Goal: Information Seeking & Learning: Learn about a topic

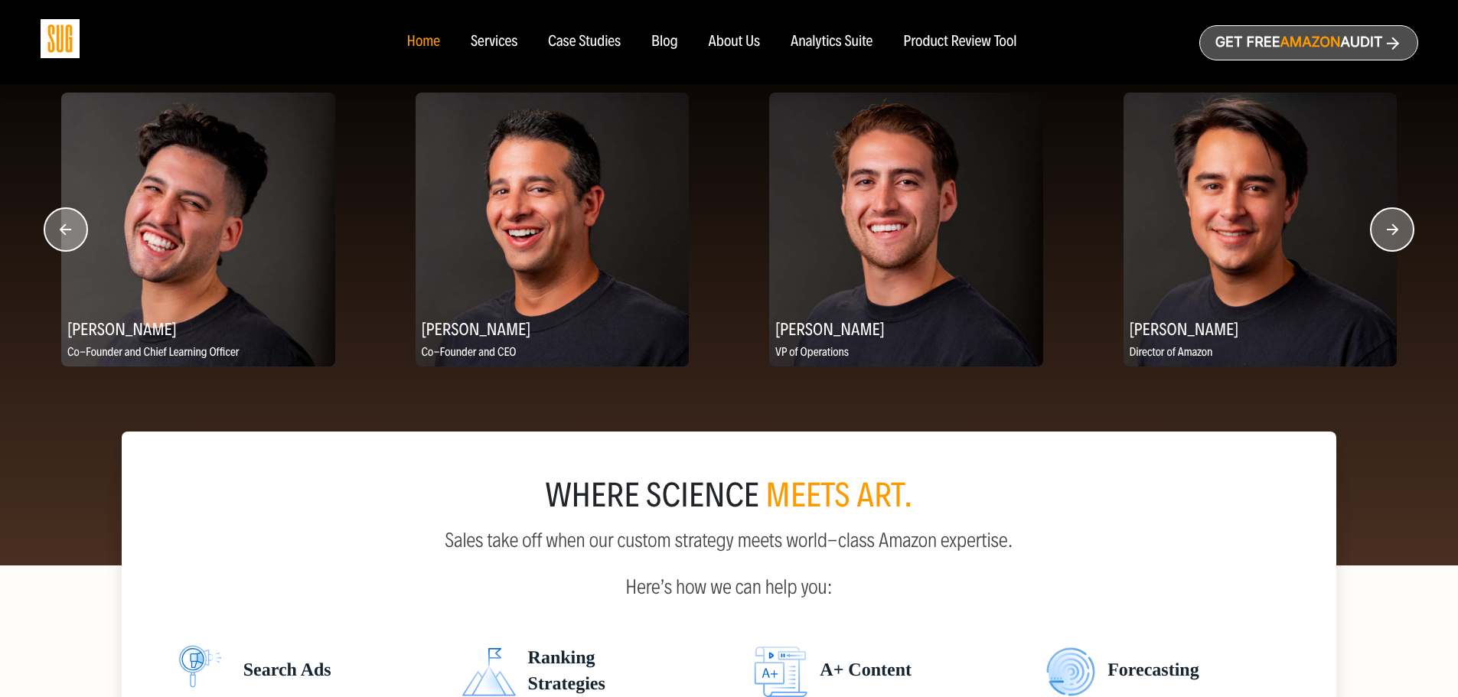
scroll to position [1913, 0]
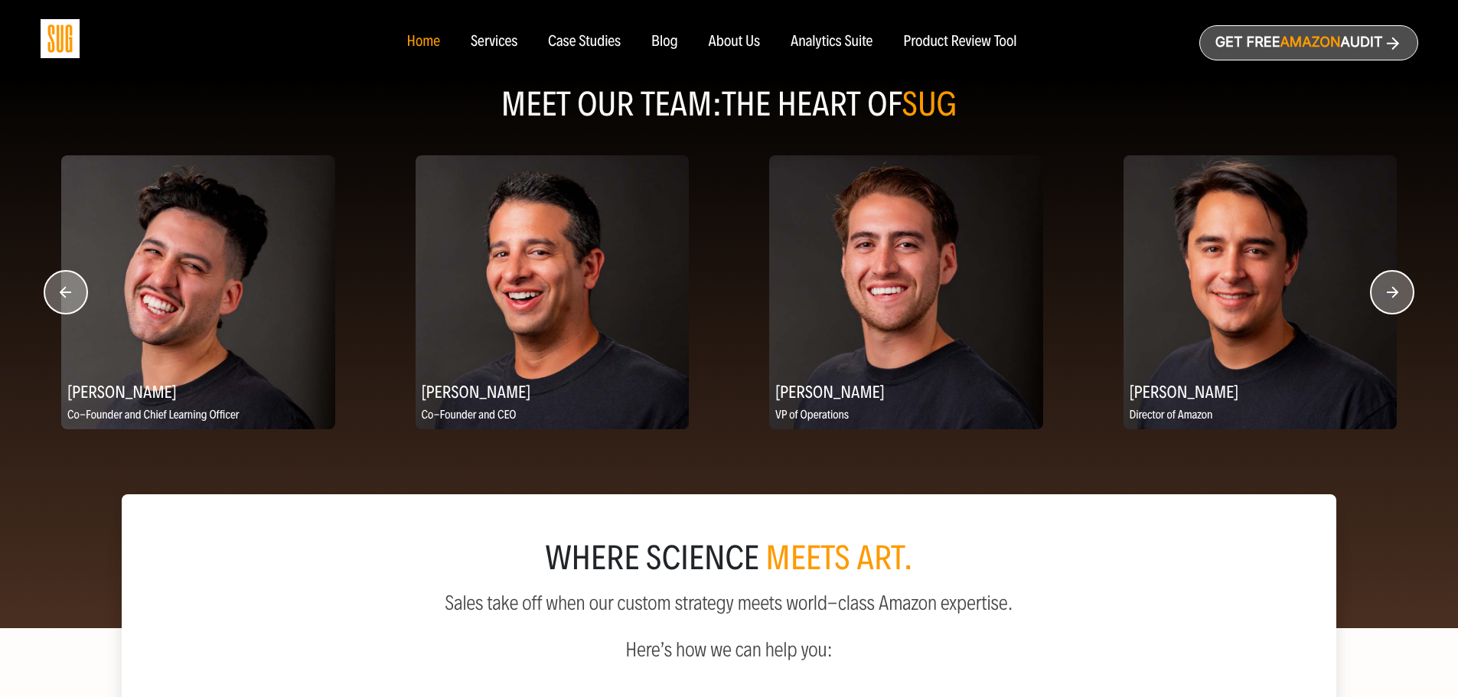
click at [1393, 294] on icon "button" at bounding box center [1392, 291] width 11 height 11
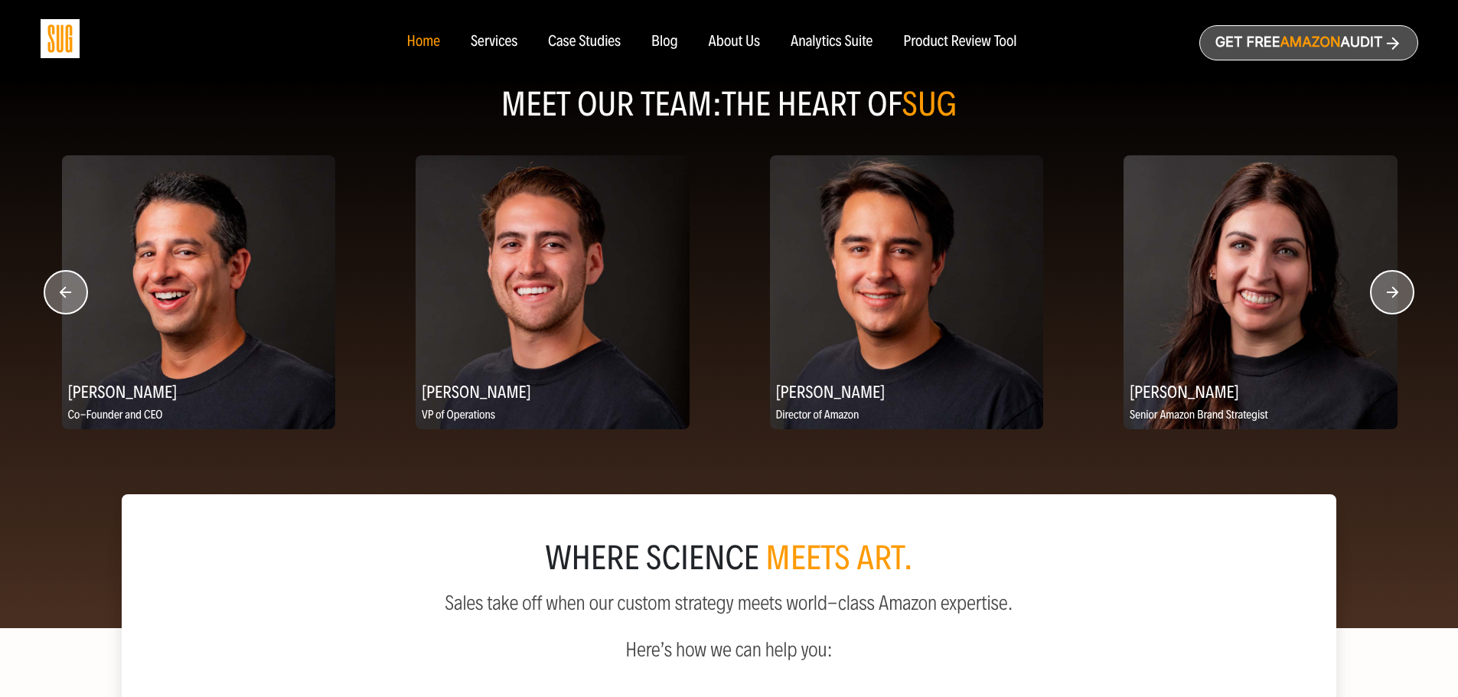
click at [70, 288] on circle "button" at bounding box center [65, 292] width 43 height 43
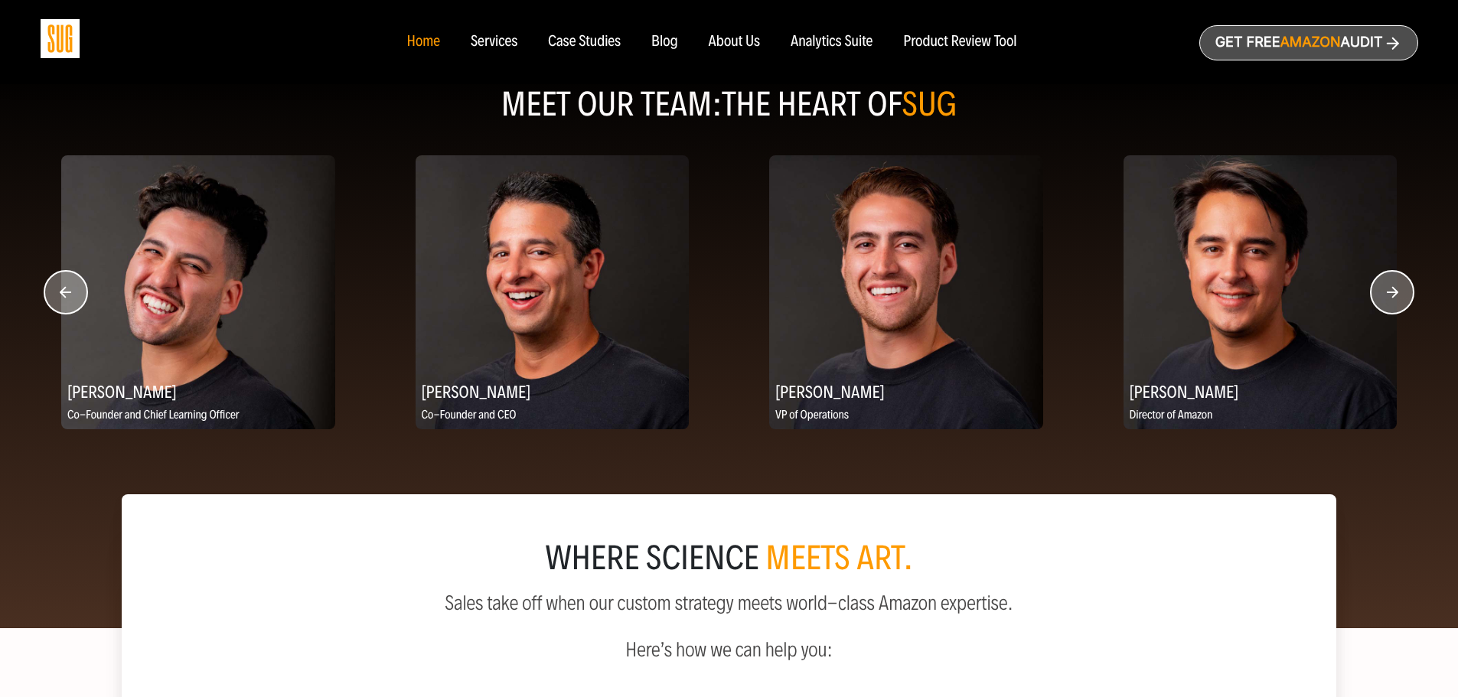
click at [70, 290] on circle "button" at bounding box center [65, 292] width 43 height 43
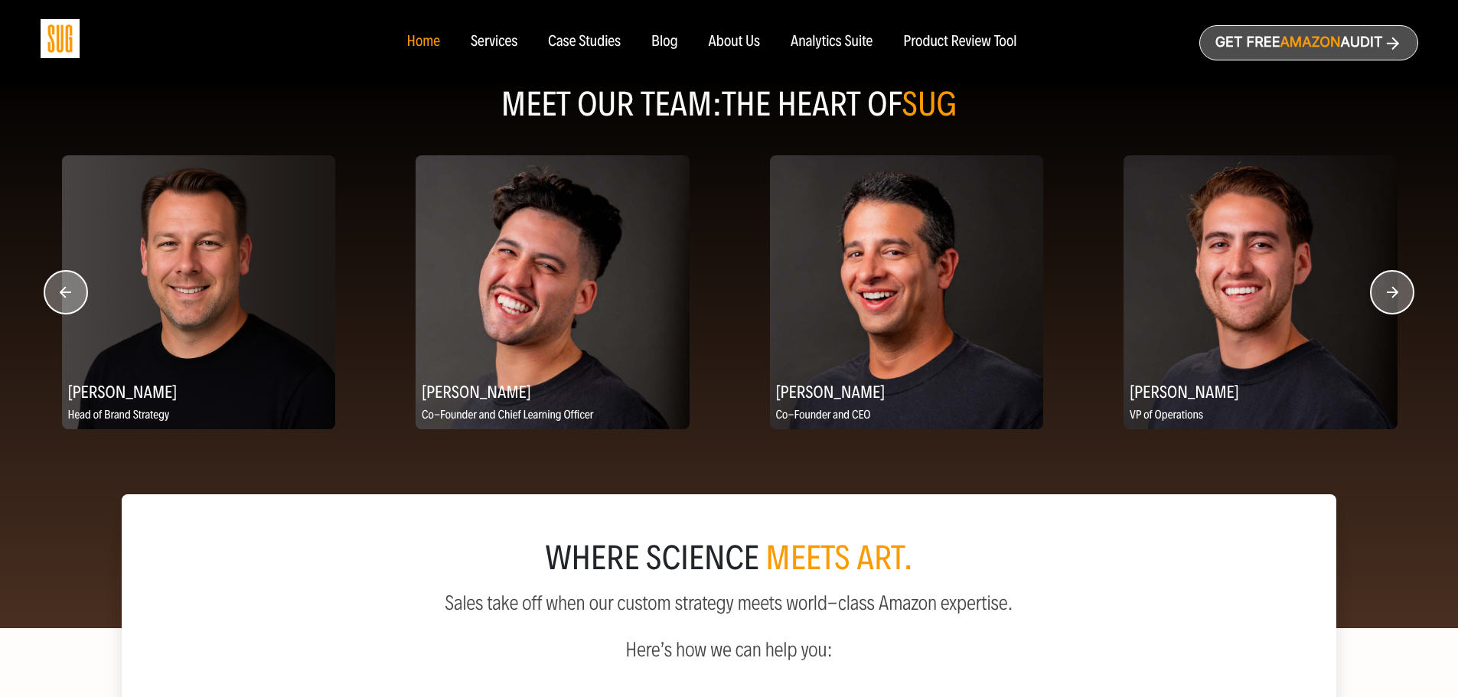
click at [1400, 295] on circle "button" at bounding box center [1392, 292] width 43 height 43
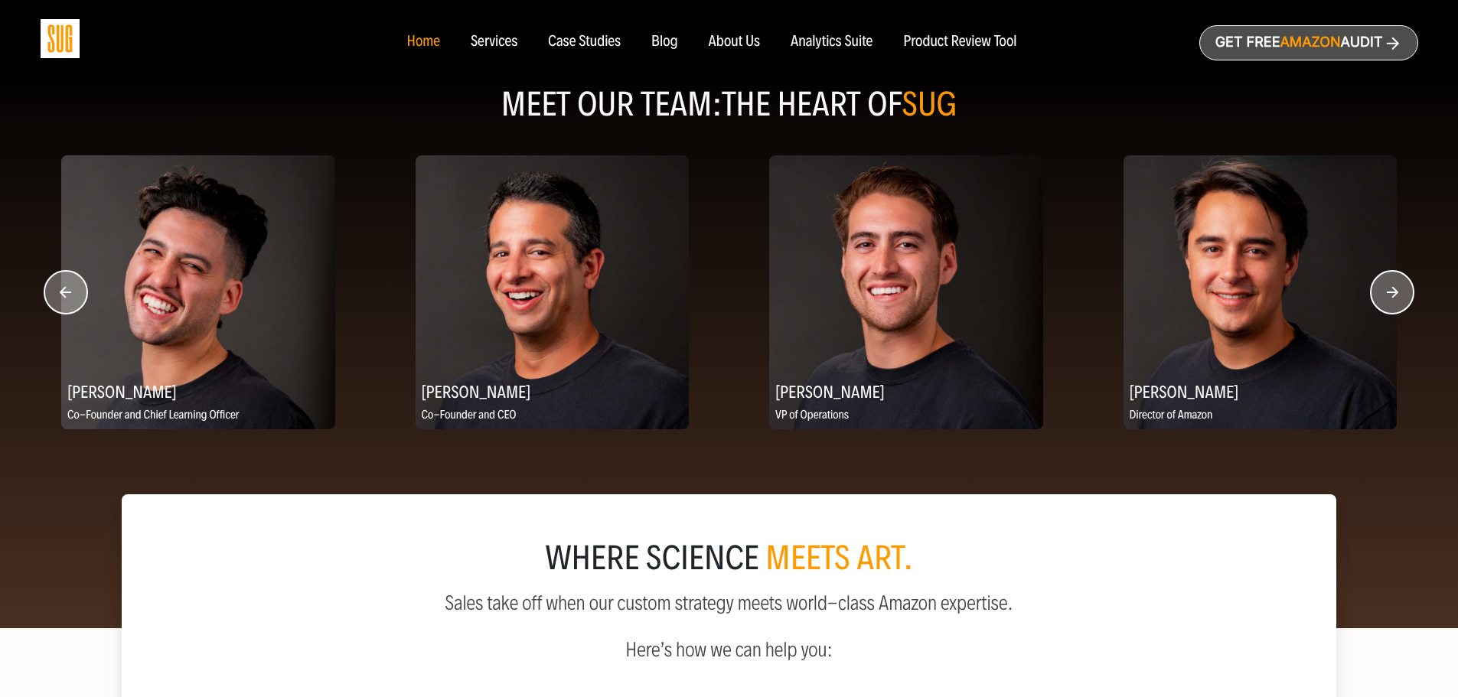
click at [98, 387] on h2 "[PERSON_NAME]" at bounding box center [198, 391] width 274 height 30
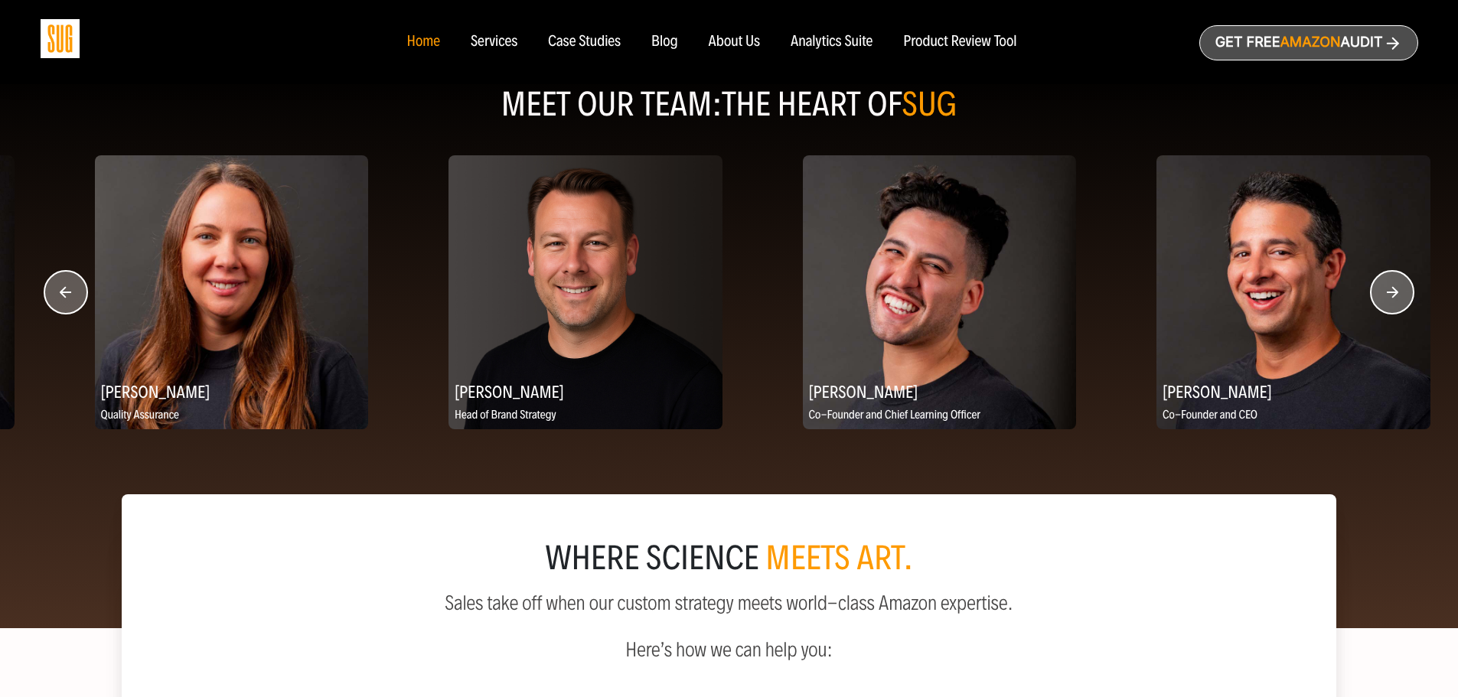
drag, startPoint x: 97, startPoint y: 393, endPoint x: 1020, endPoint y: 373, distance: 923.1
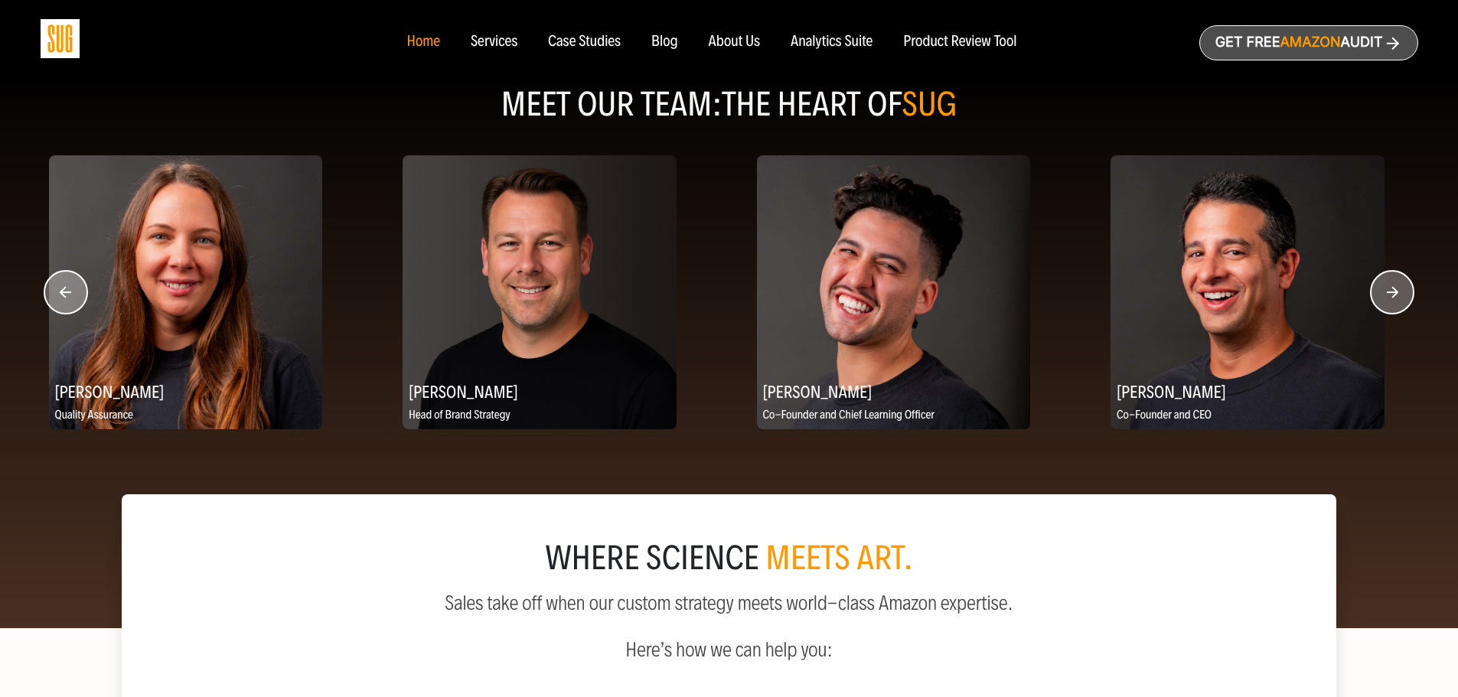
drag, startPoint x: 592, startPoint y: 344, endPoint x: 258, endPoint y: 379, distance: 336.3
click at [225, 383] on div "[PERSON_NAME] Quality Assurance" at bounding box center [186, 292] width 274 height 274
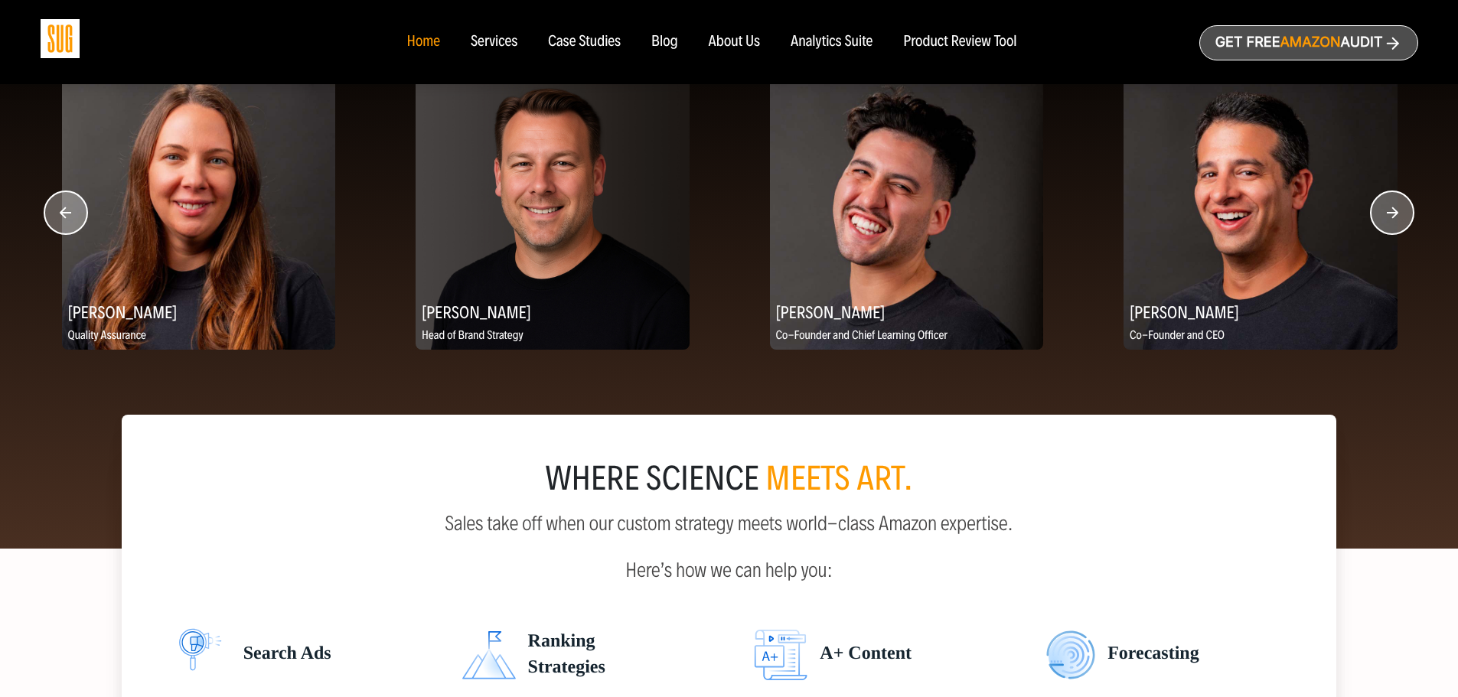
scroll to position [1837, 0]
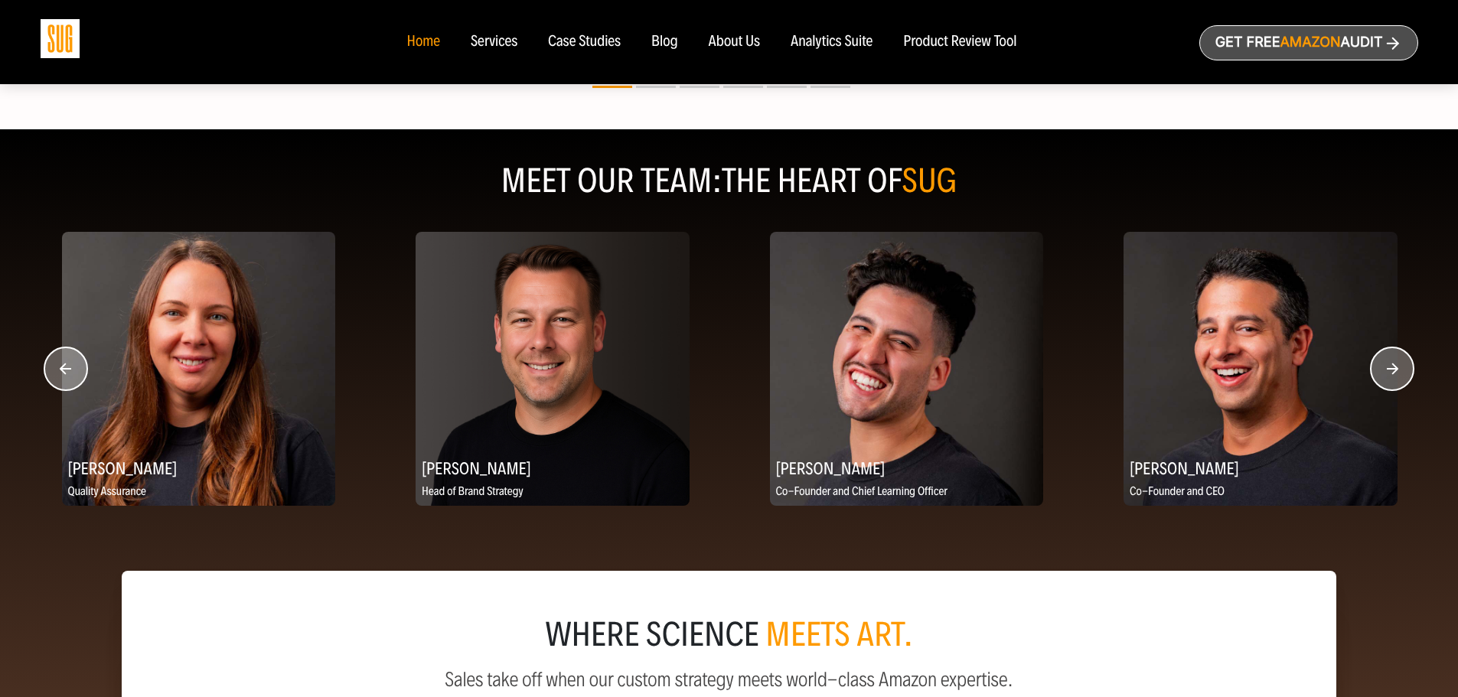
click at [1401, 362] on circle "button" at bounding box center [1392, 368] width 43 height 43
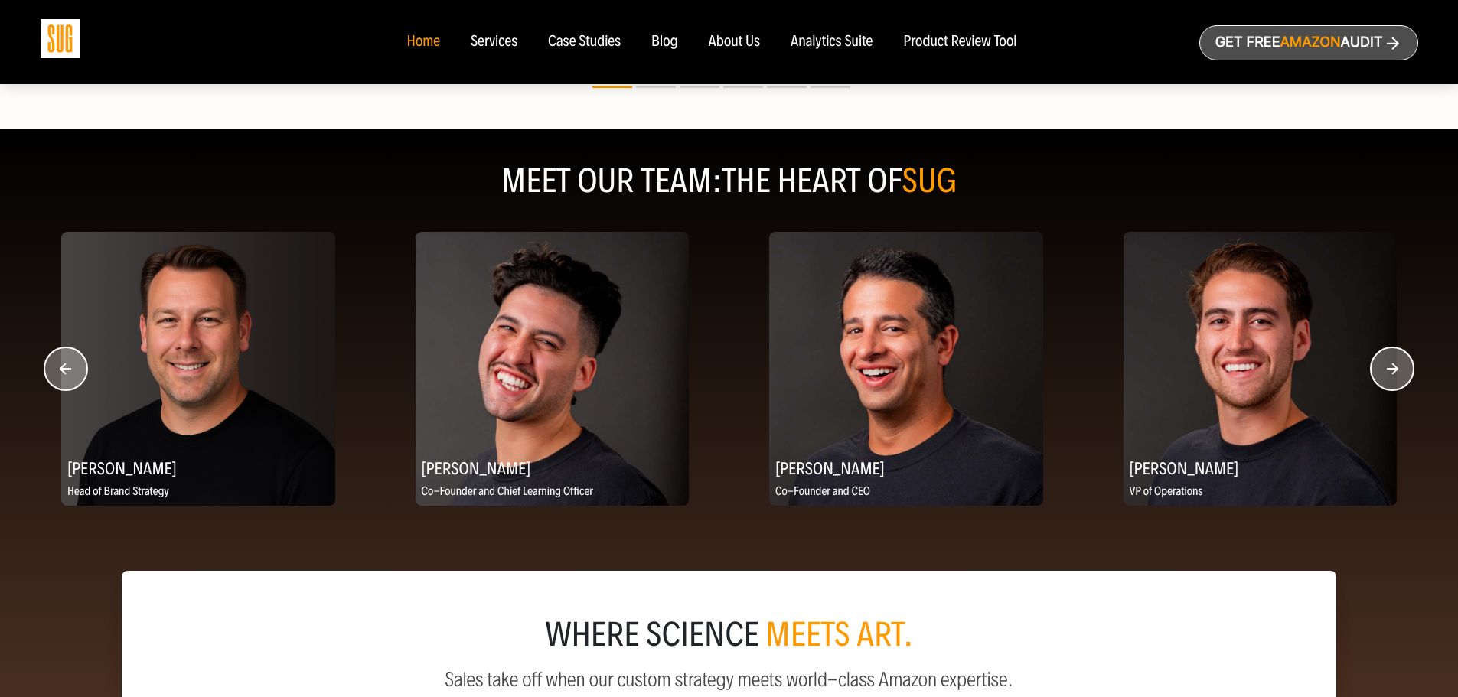
click at [1397, 363] on circle "button" at bounding box center [1392, 368] width 43 height 43
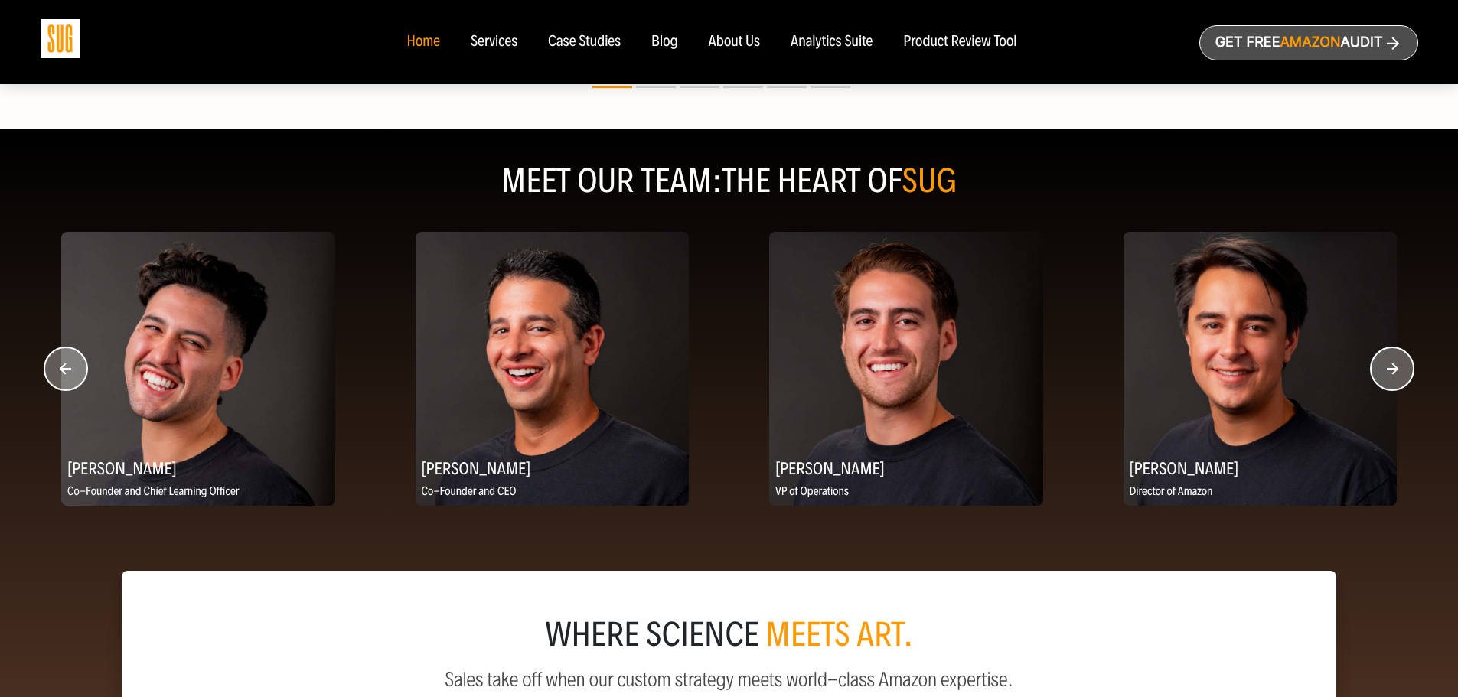
click at [70, 364] on circle "button" at bounding box center [65, 368] width 43 height 43
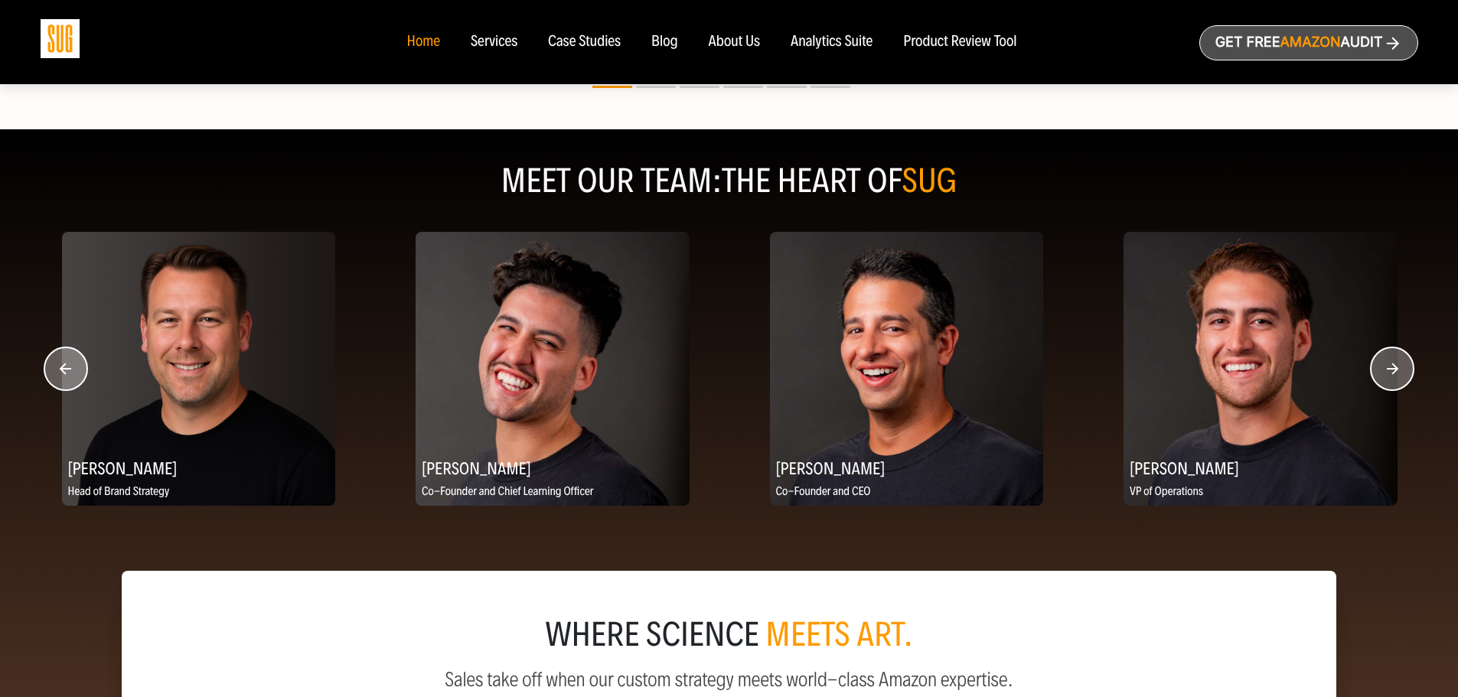
click at [1400, 362] on circle "button" at bounding box center [1392, 368] width 43 height 43
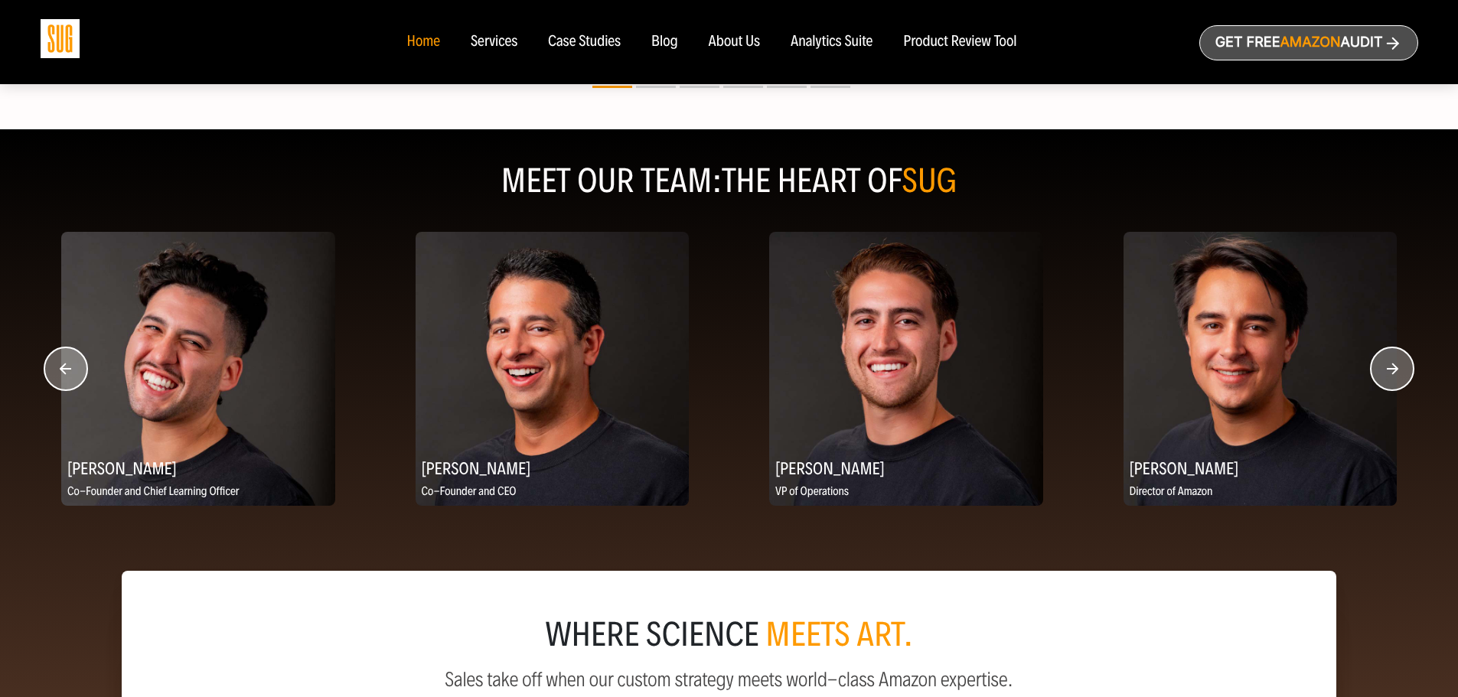
click at [1406, 374] on circle "button" at bounding box center [1392, 368] width 43 height 43
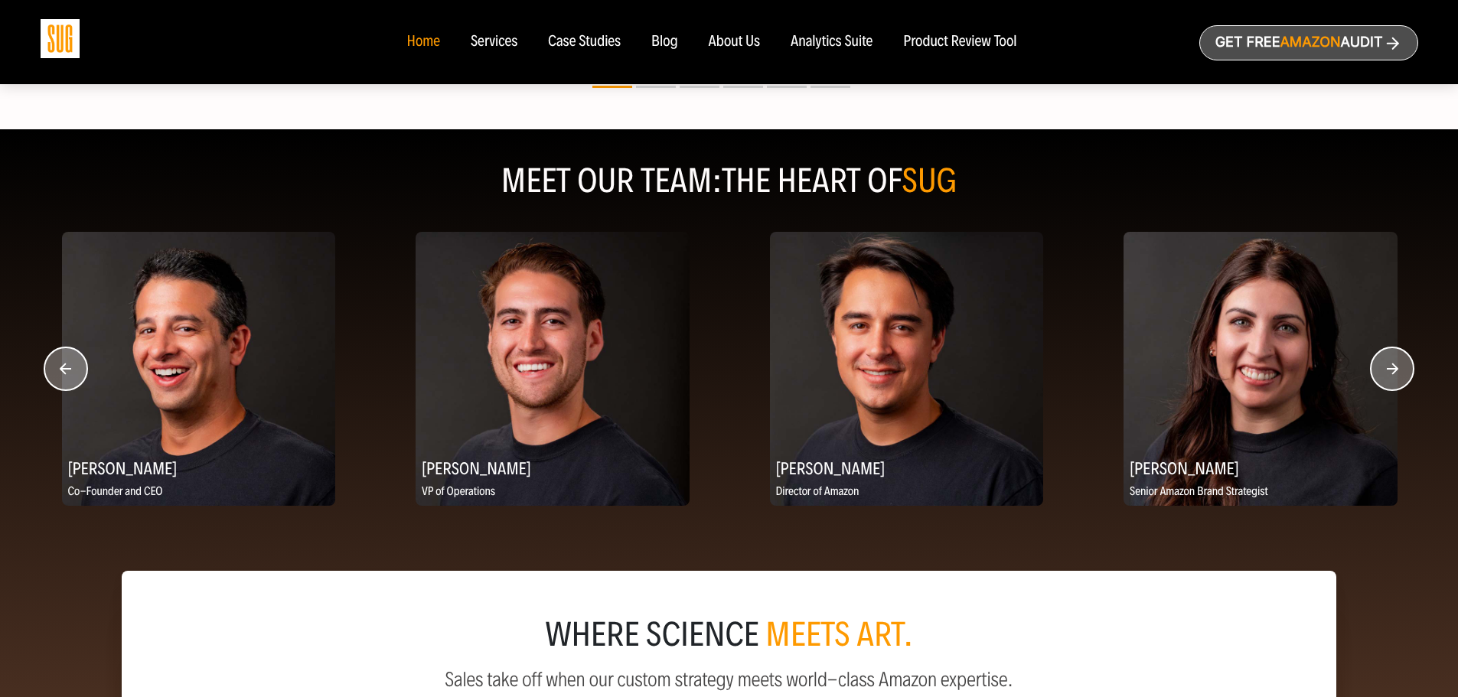
click at [1406, 374] on circle "button" at bounding box center [1392, 368] width 43 height 43
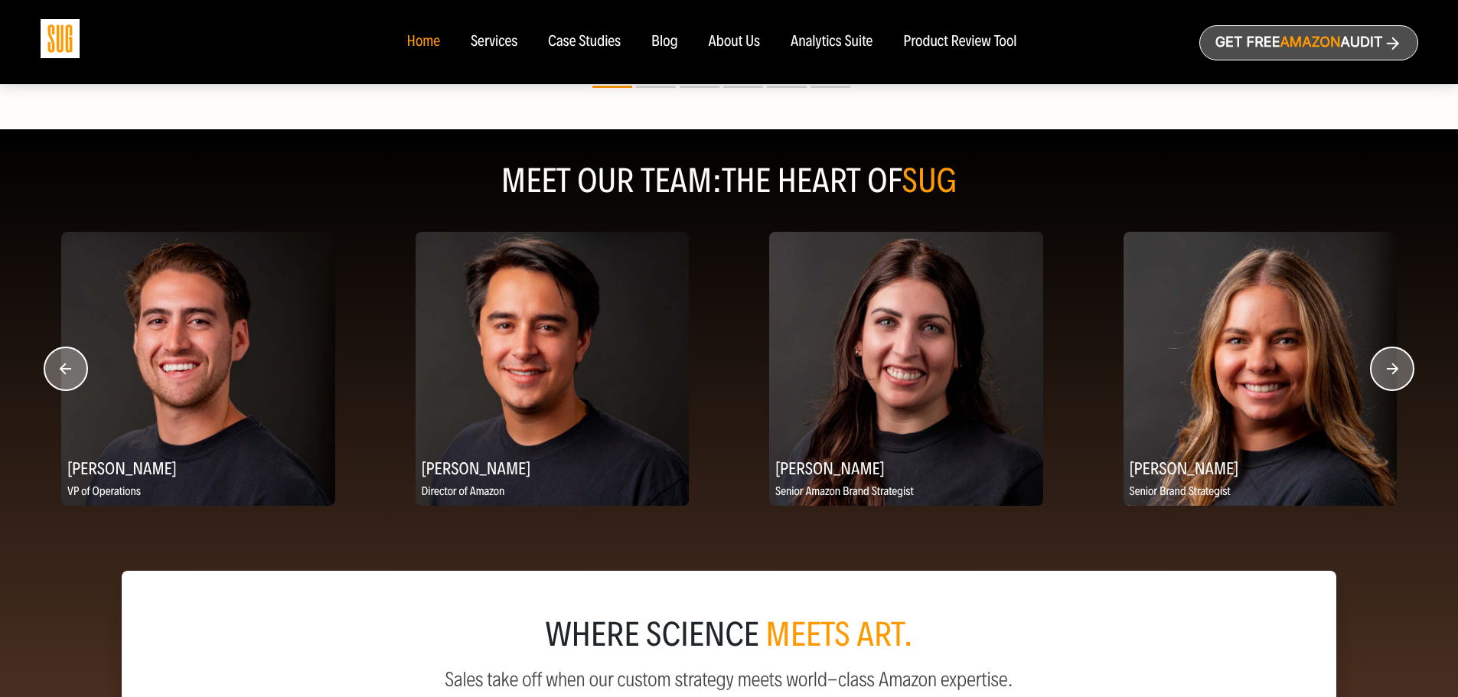
click at [1406, 374] on circle "button" at bounding box center [1392, 368] width 43 height 43
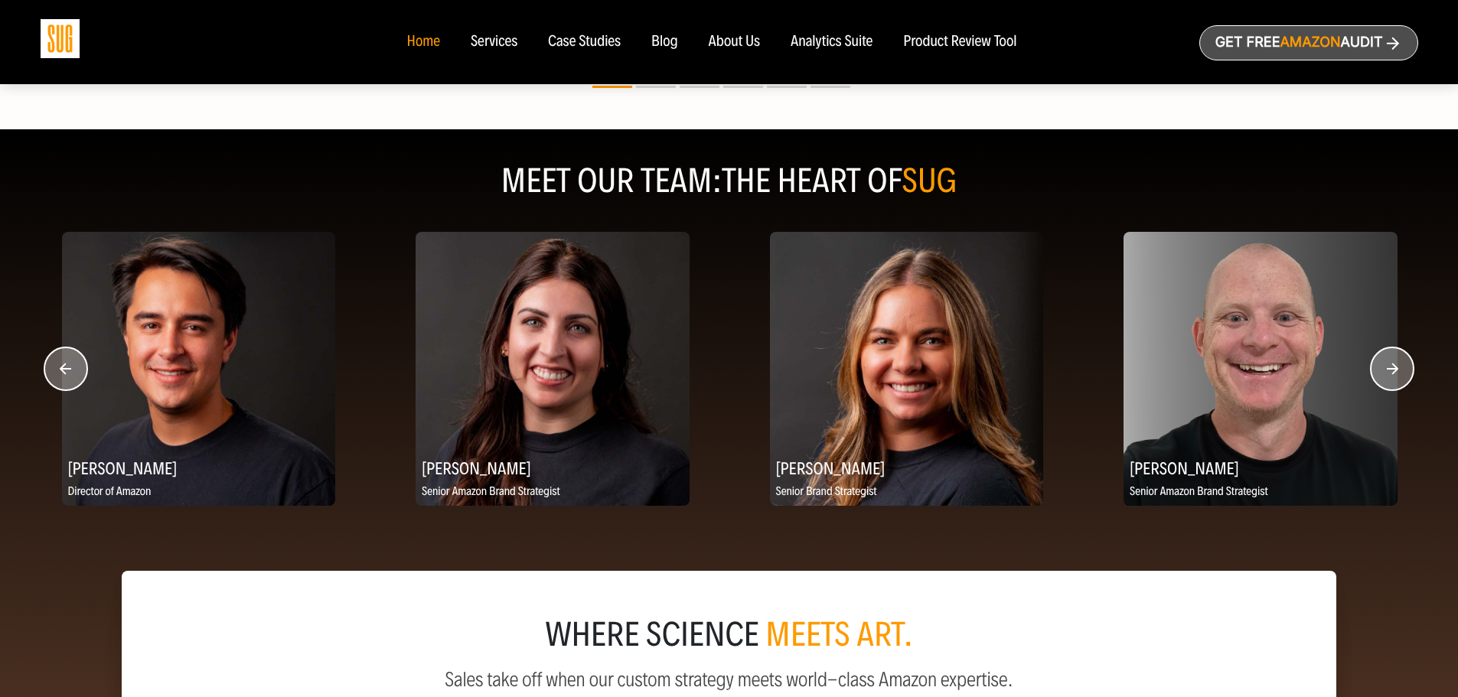
click at [1402, 375] on circle "button" at bounding box center [1392, 368] width 43 height 43
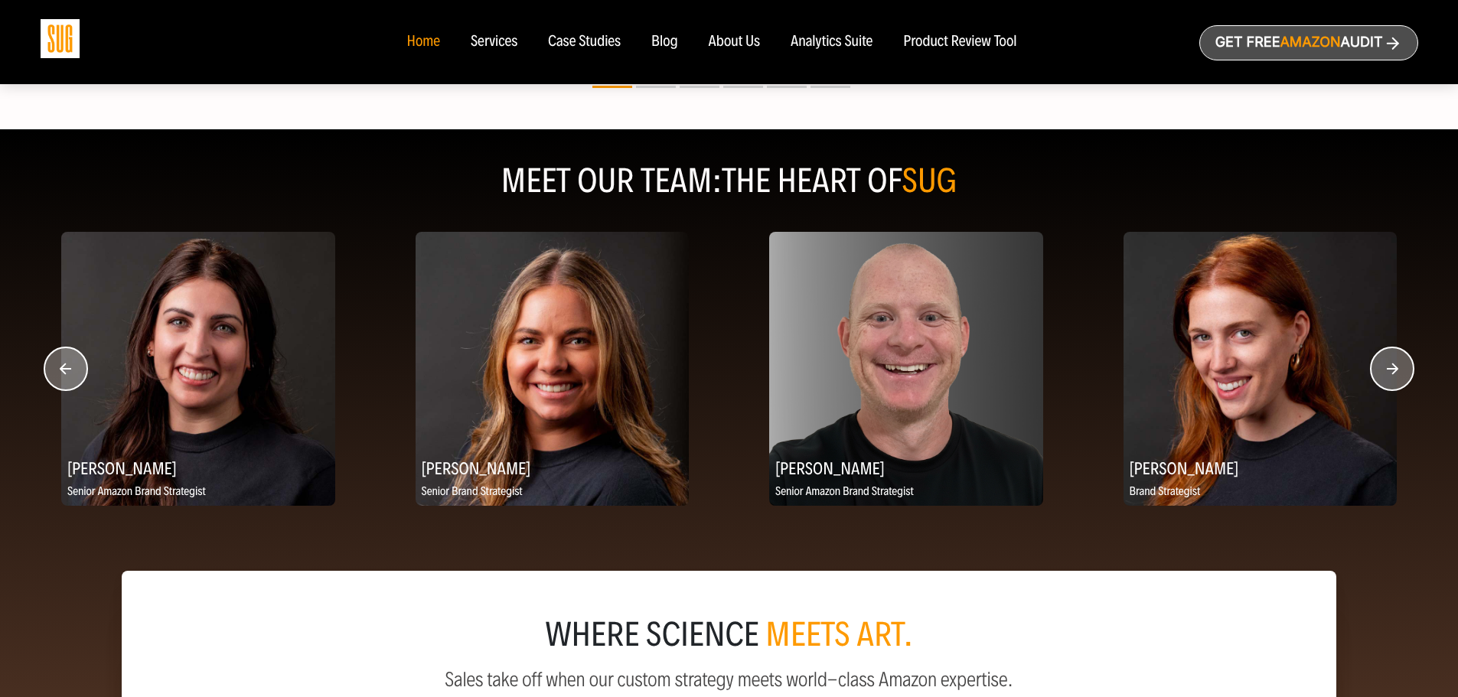
click at [1400, 375] on circle "button" at bounding box center [1392, 368] width 43 height 43
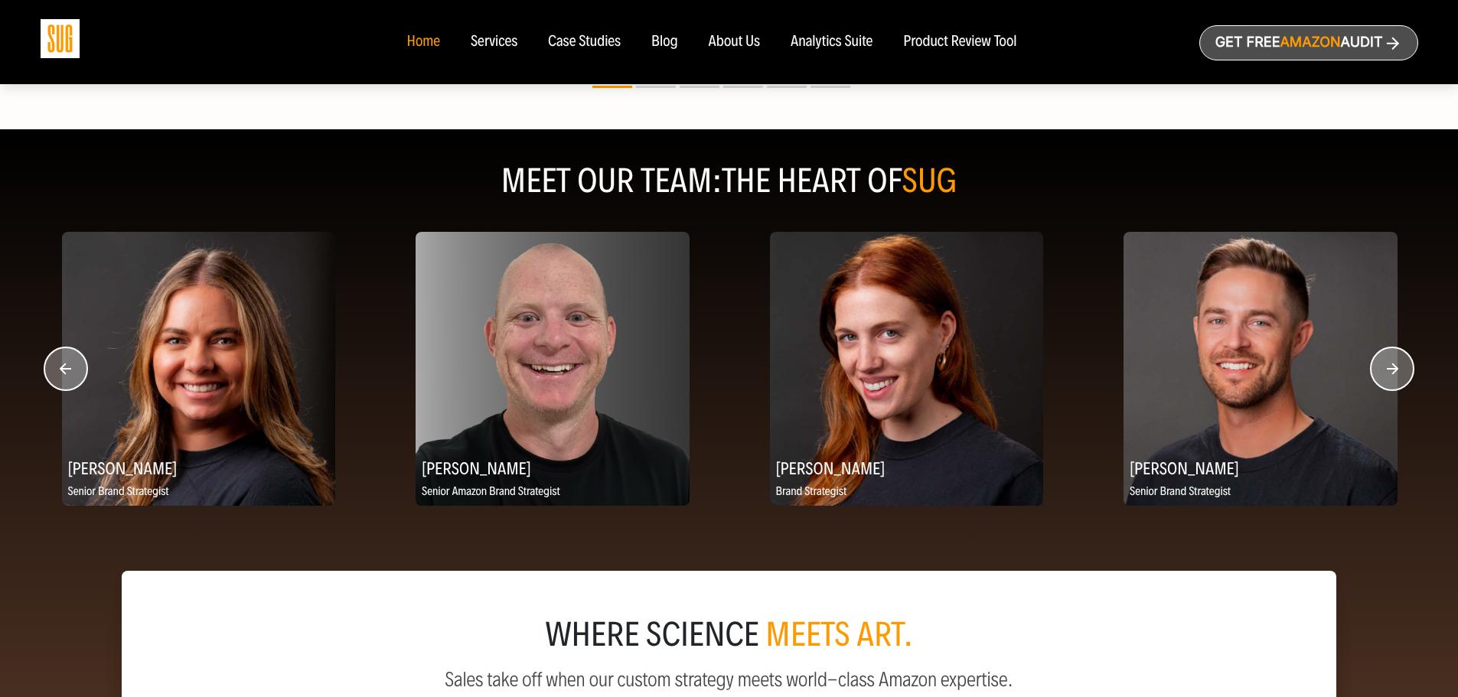
click at [1398, 375] on circle "button" at bounding box center [1392, 368] width 43 height 43
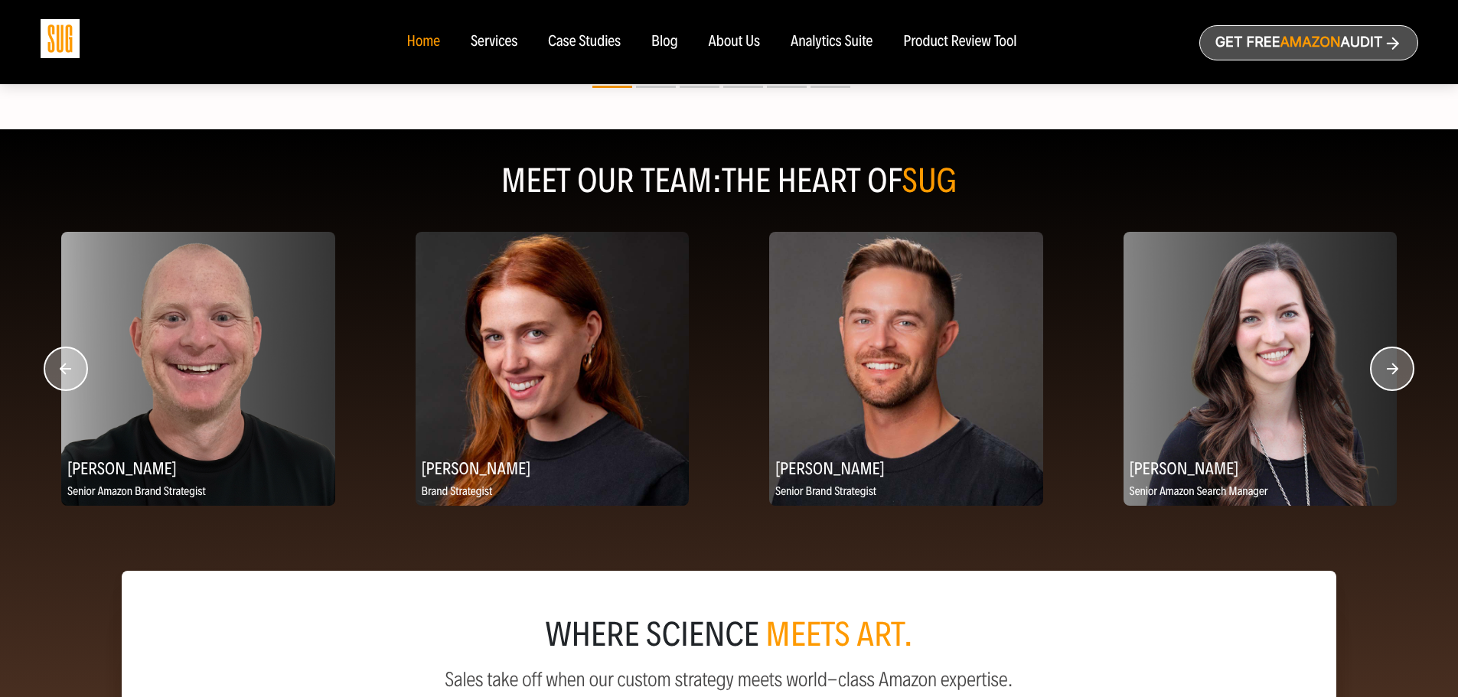
click at [1398, 375] on circle "button" at bounding box center [1392, 368] width 43 height 43
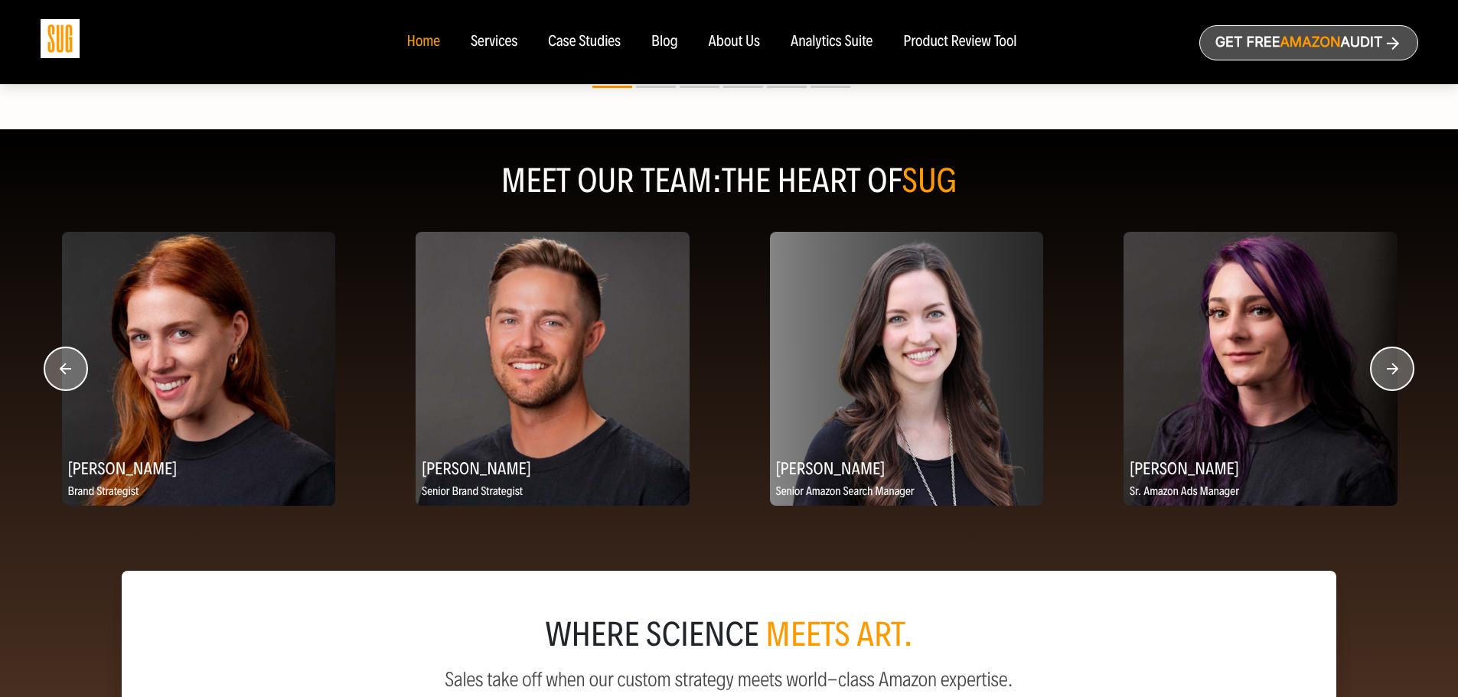
click at [1396, 375] on circle "button" at bounding box center [1392, 368] width 43 height 43
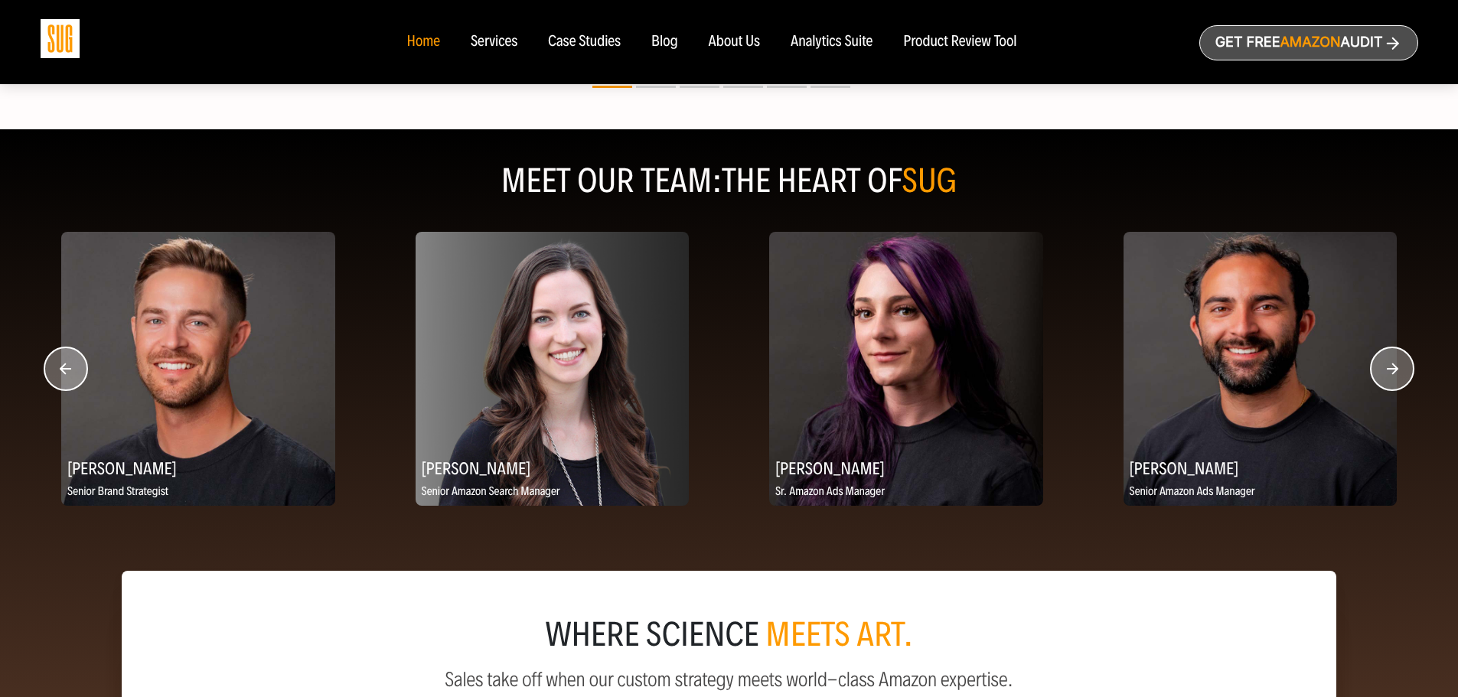
click at [1396, 375] on circle "button" at bounding box center [1392, 368] width 43 height 43
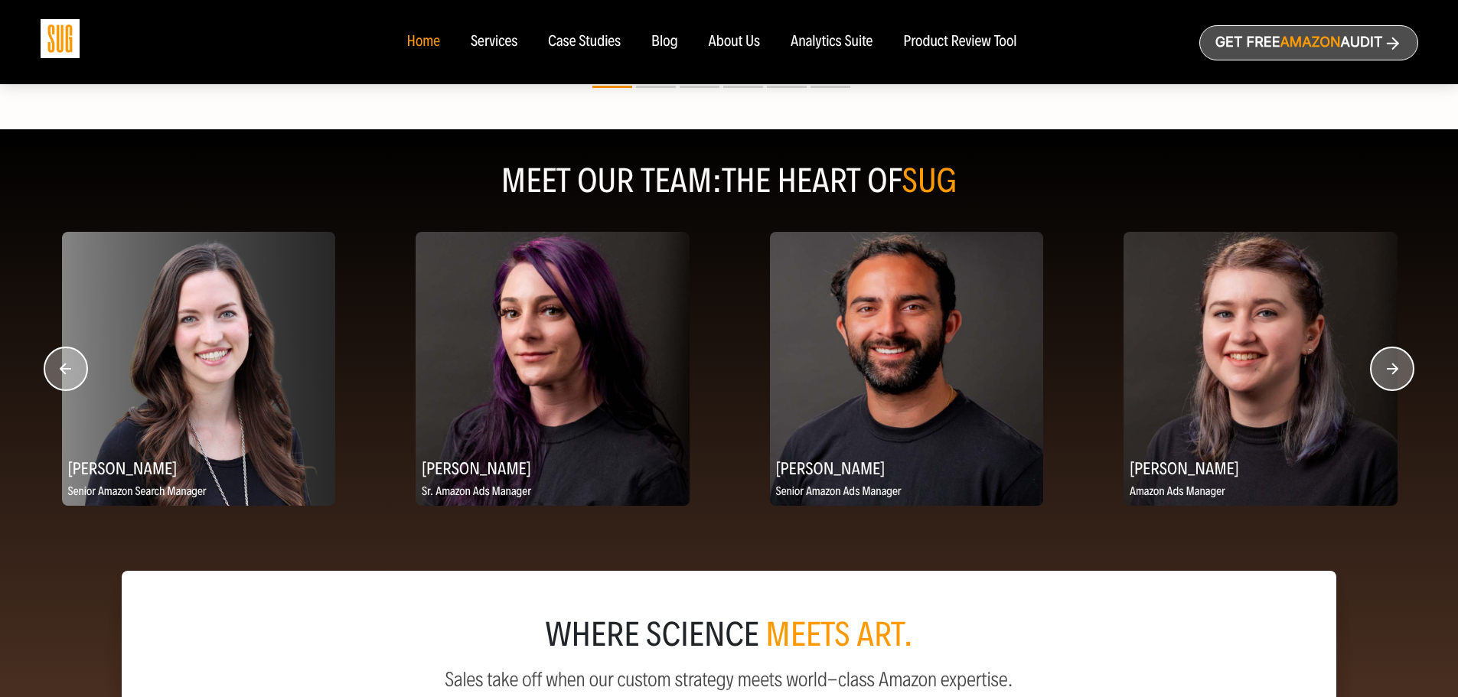
click at [1396, 375] on circle "button" at bounding box center [1392, 368] width 43 height 43
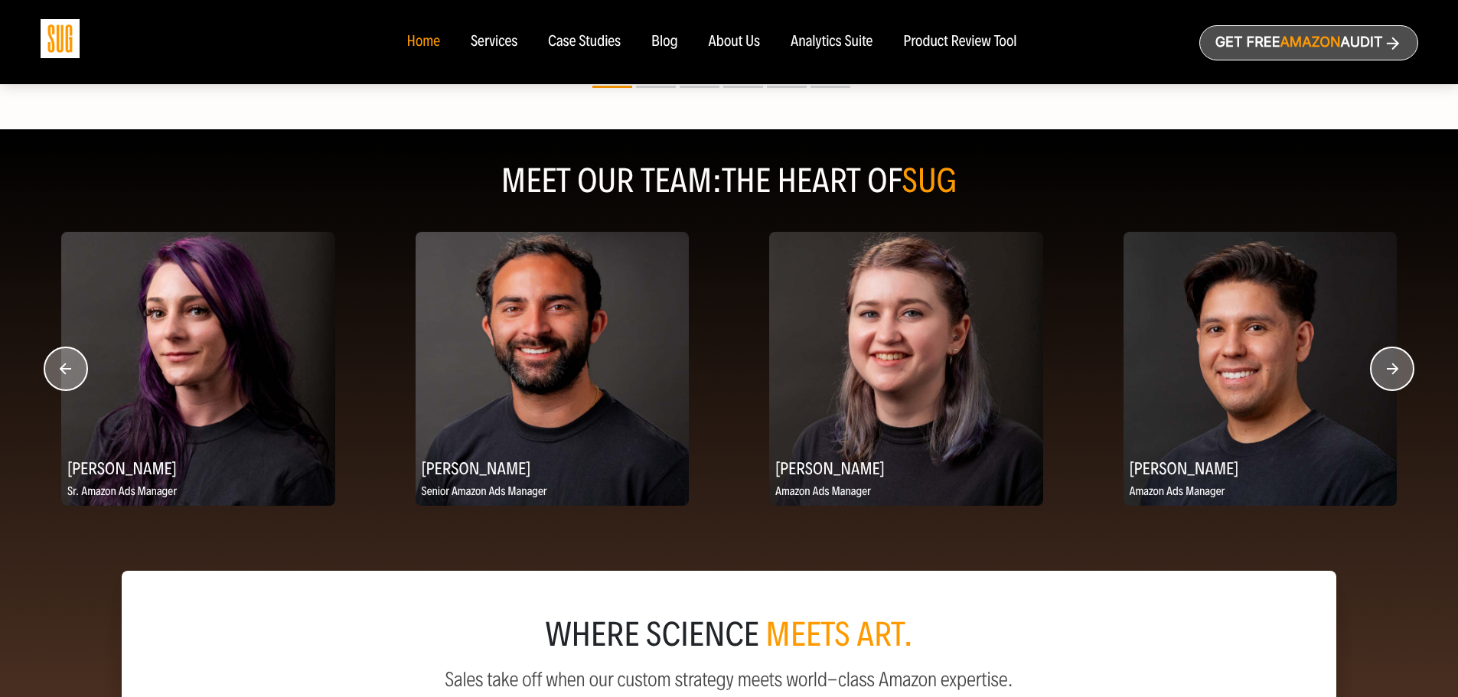
click at [1395, 375] on circle "button" at bounding box center [1392, 368] width 43 height 43
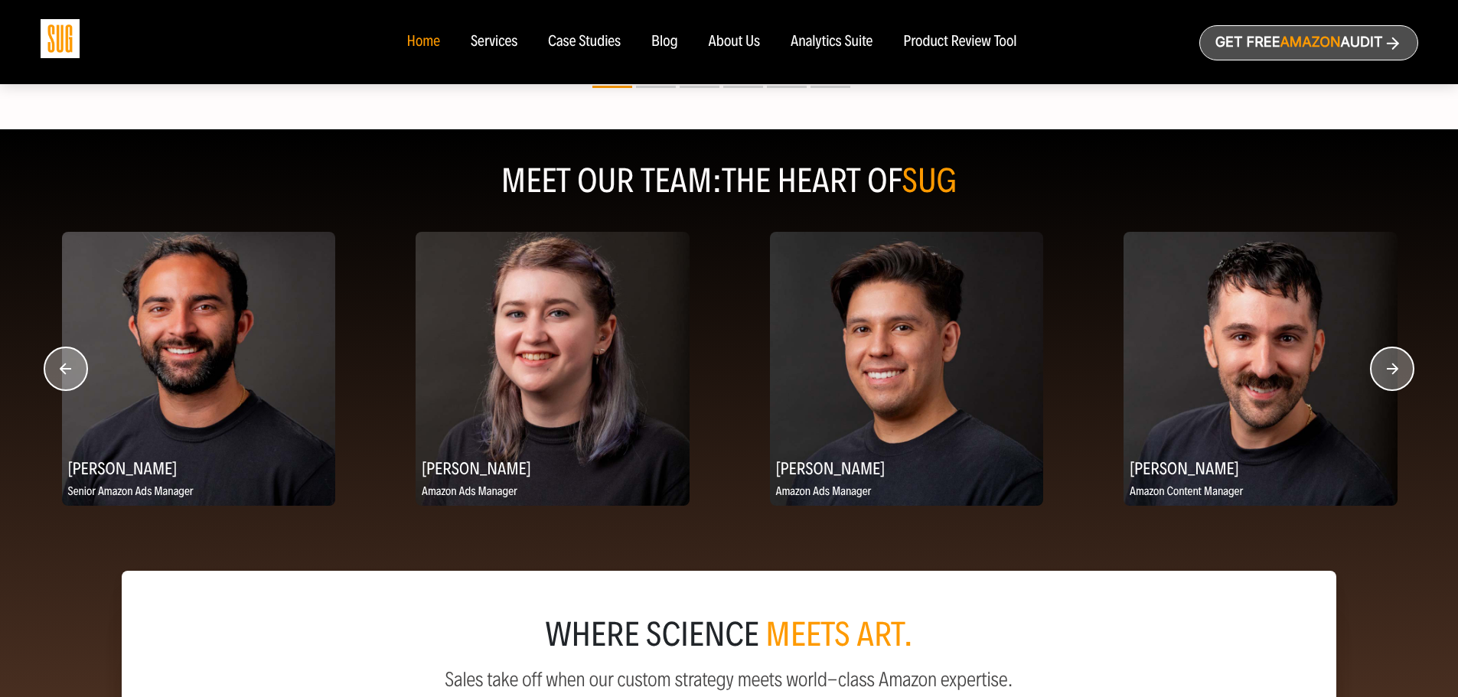
click at [1395, 375] on circle "button" at bounding box center [1392, 368] width 43 height 43
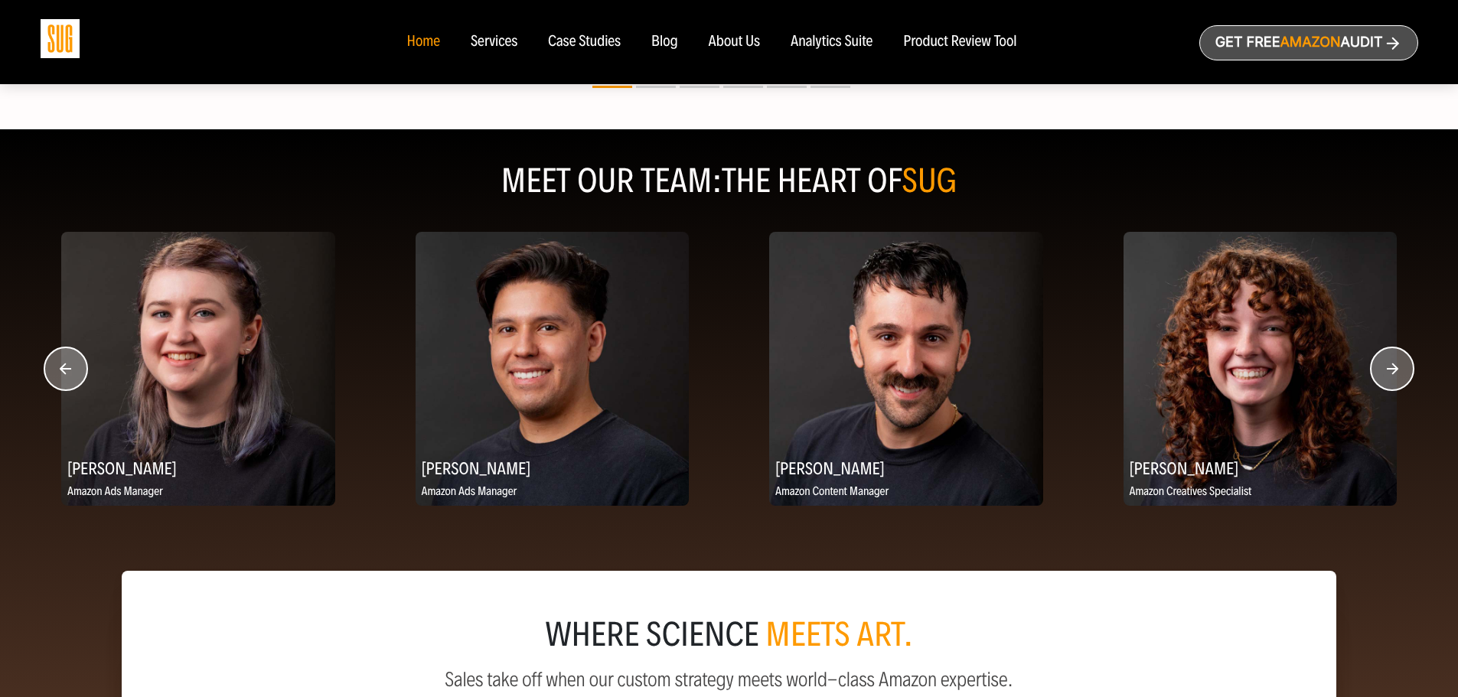
click at [1393, 370] on circle "button" at bounding box center [1392, 368] width 43 height 43
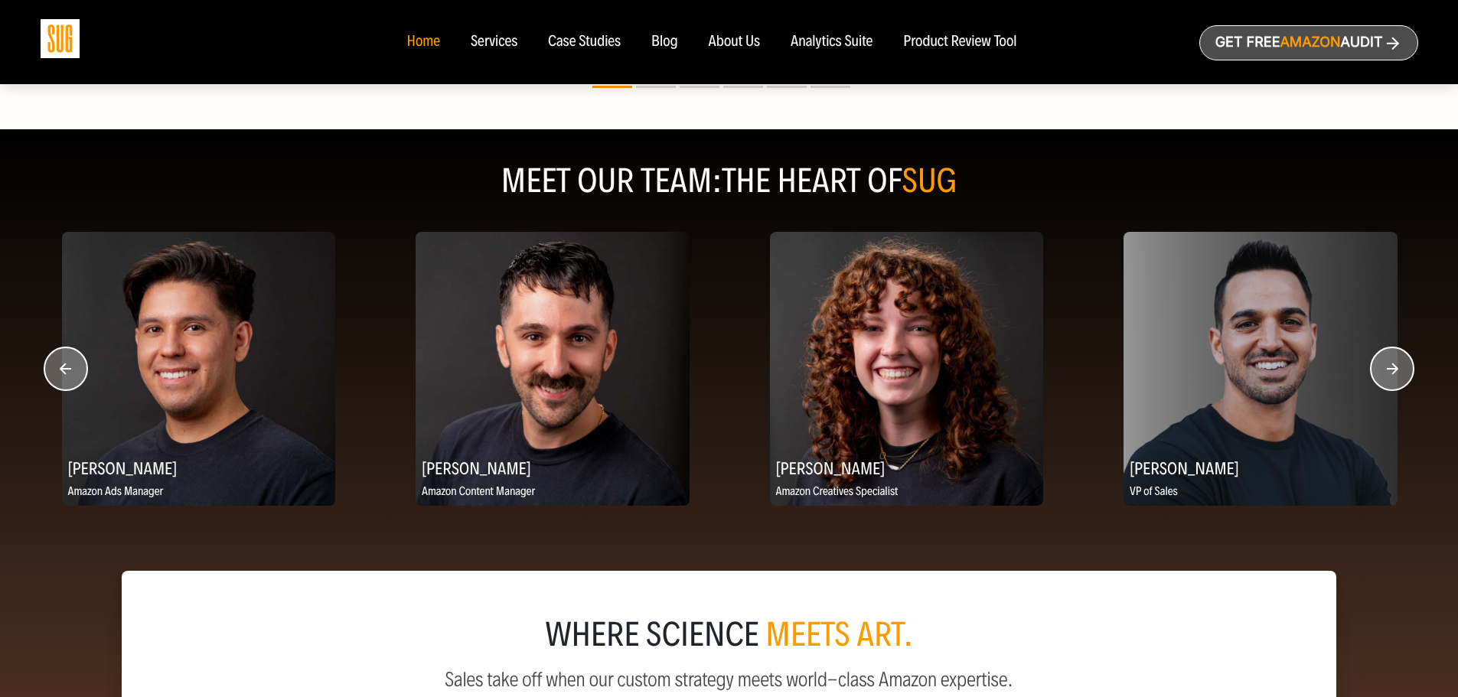
click at [1387, 373] on circle "button" at bounding box center [1392, 368] width 43 height 43
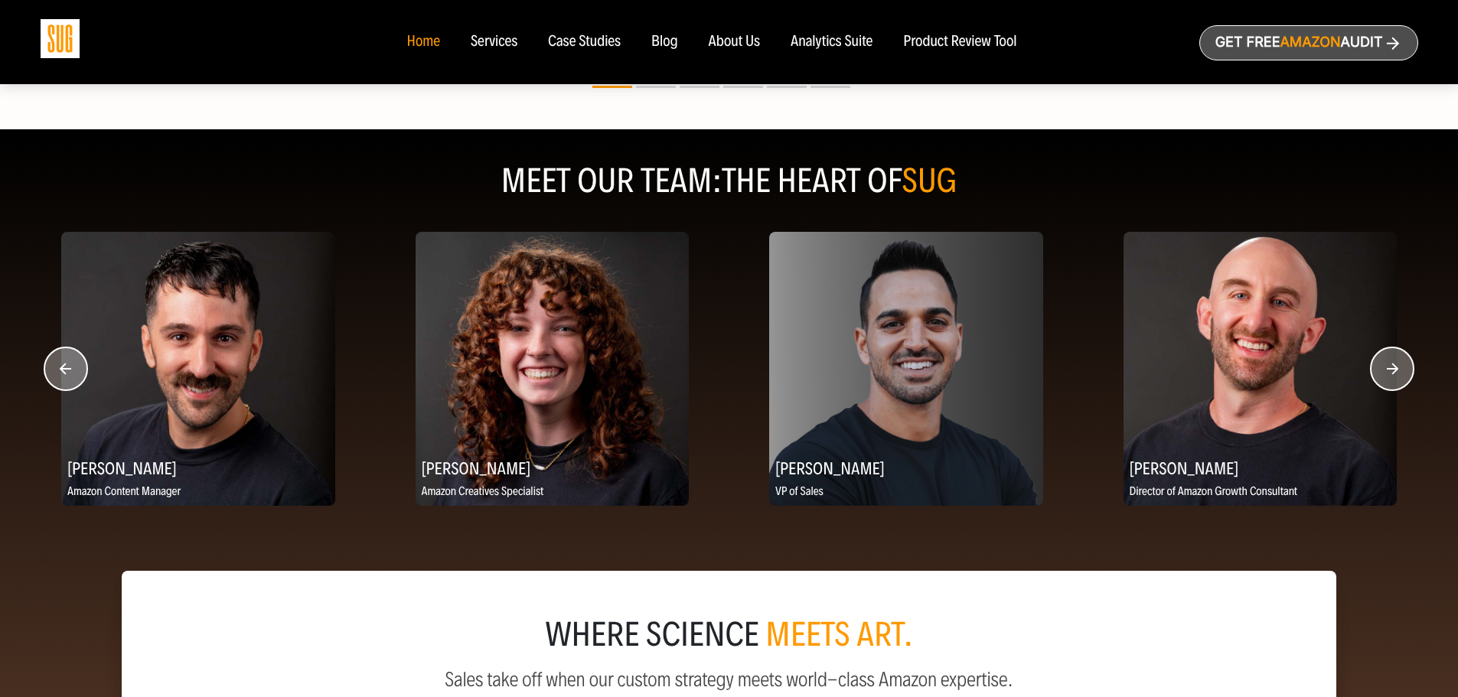
click at [1387, 373] on circle "button" at bounding box center [1392, 368] width 43 height 43
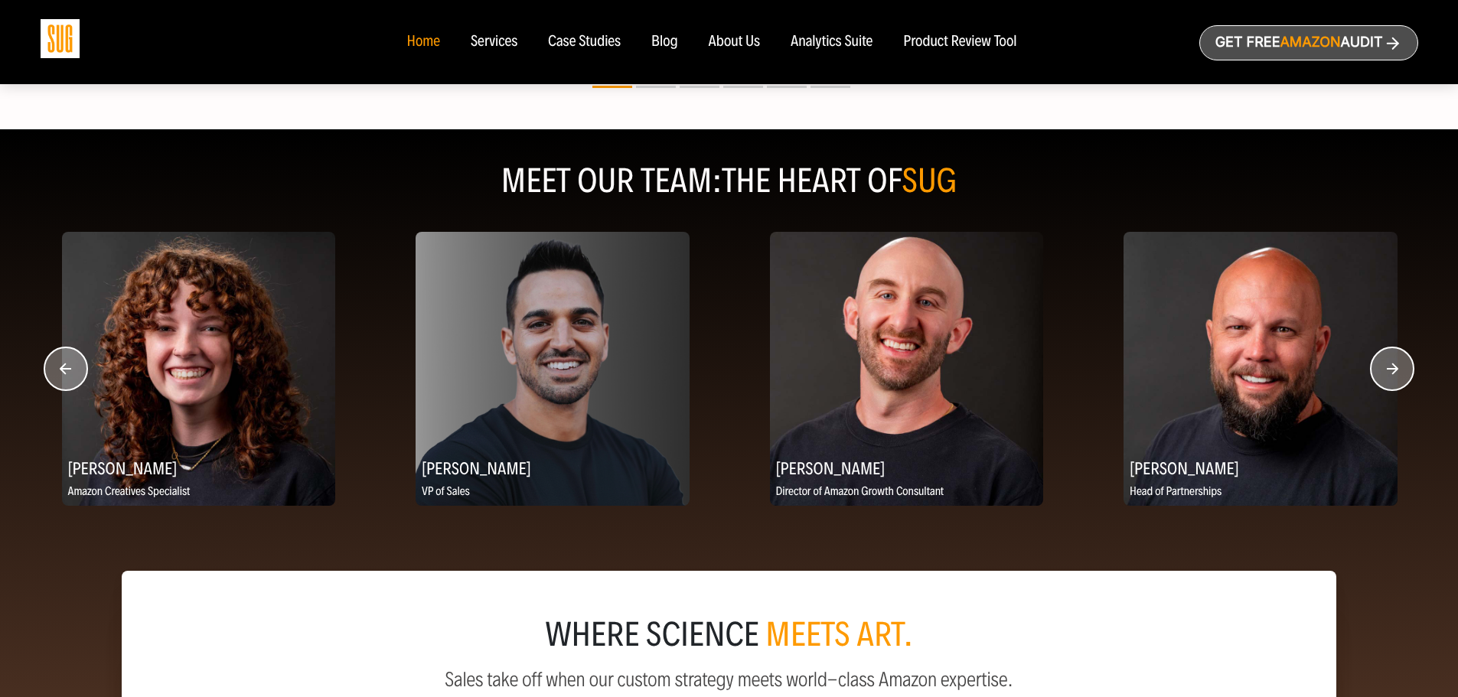
click at [1404, 368] on circle "button" at bounding box center [1392, 368] width 43 height 43
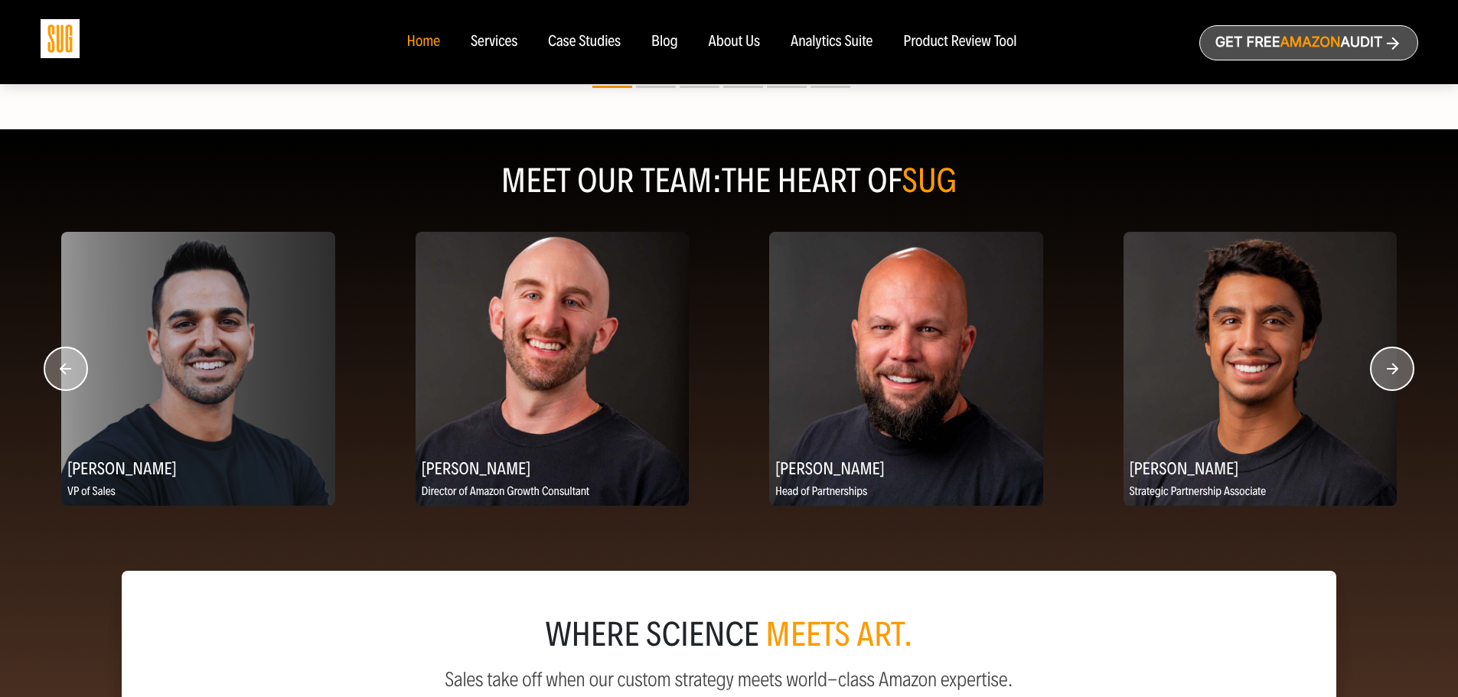
click at [1401, 368] on circle "button" at bounding box center [1392, 368] width 43 height 43
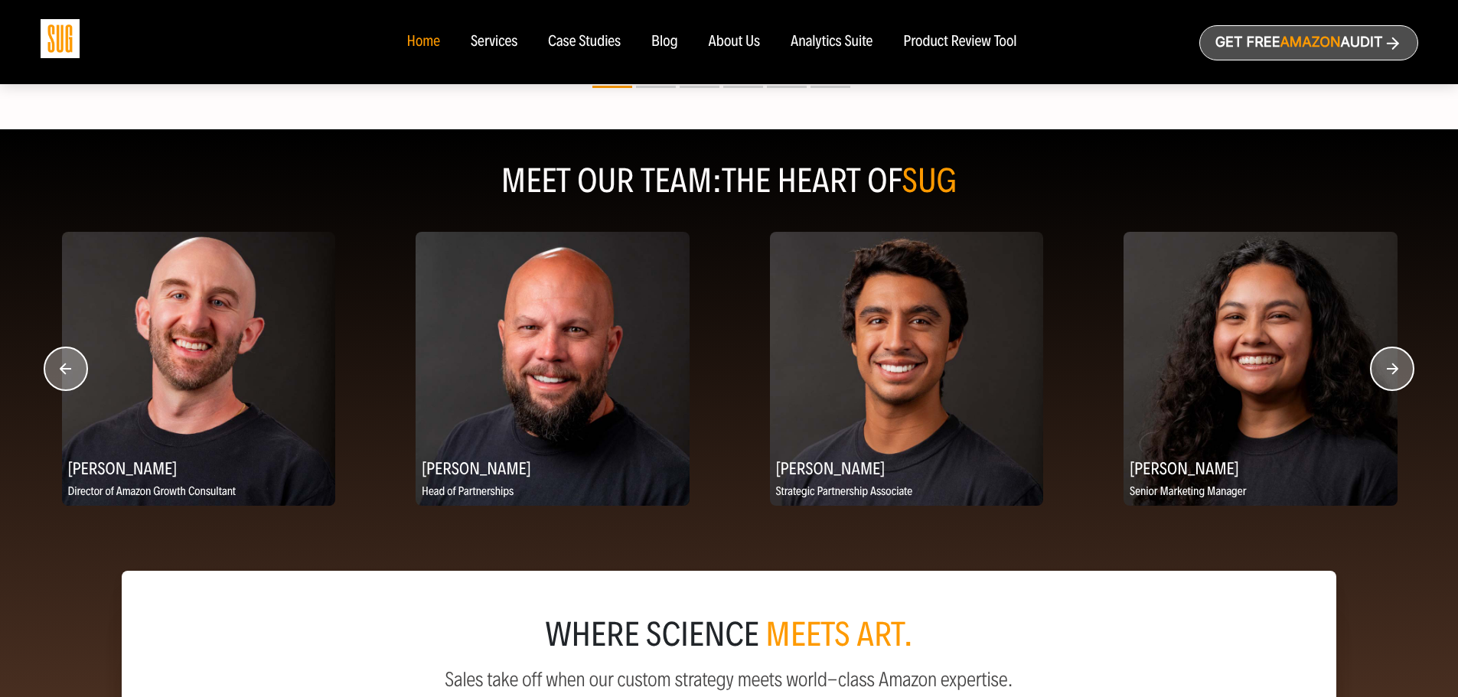
click at [1401, 368] on circle "button" at bounding box center [1392, 368] width 43 height 43
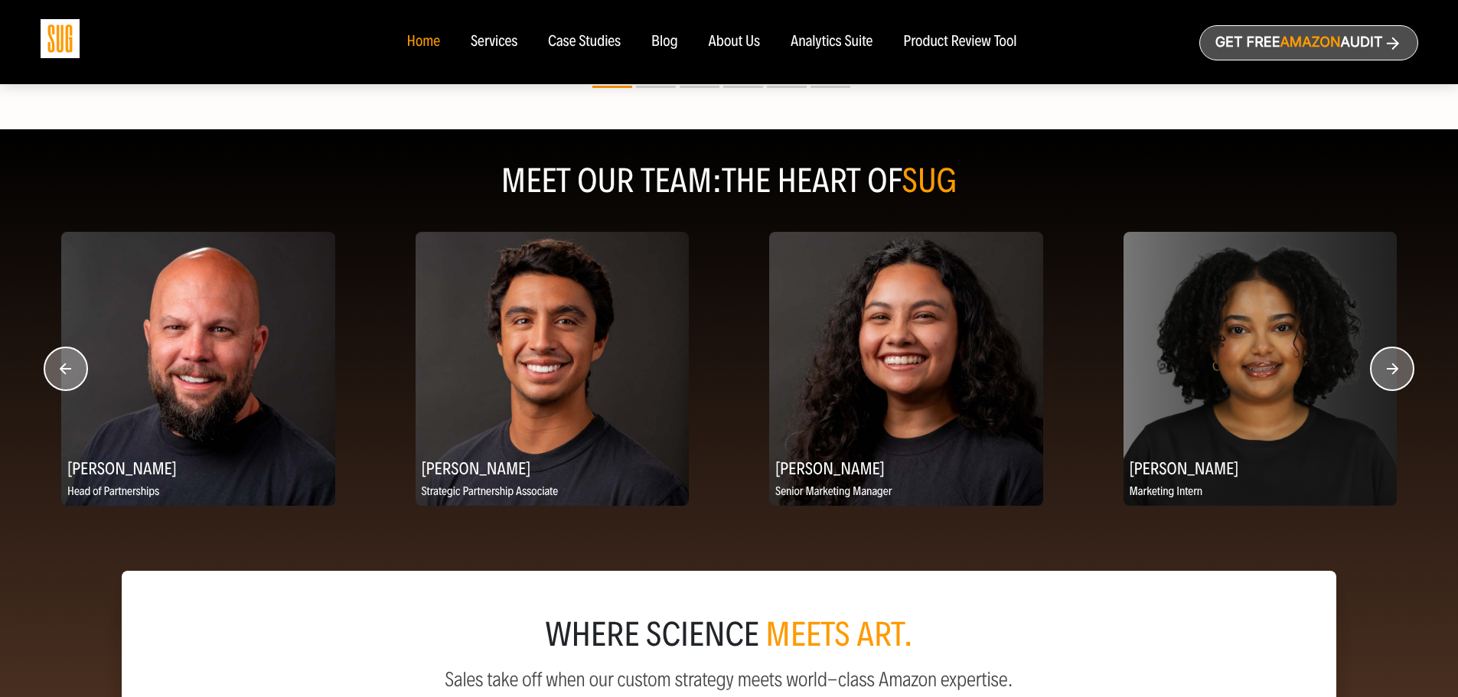
click at [1396, 368] on circle "button" at bounding box center [1392, 368] width 43 height 43
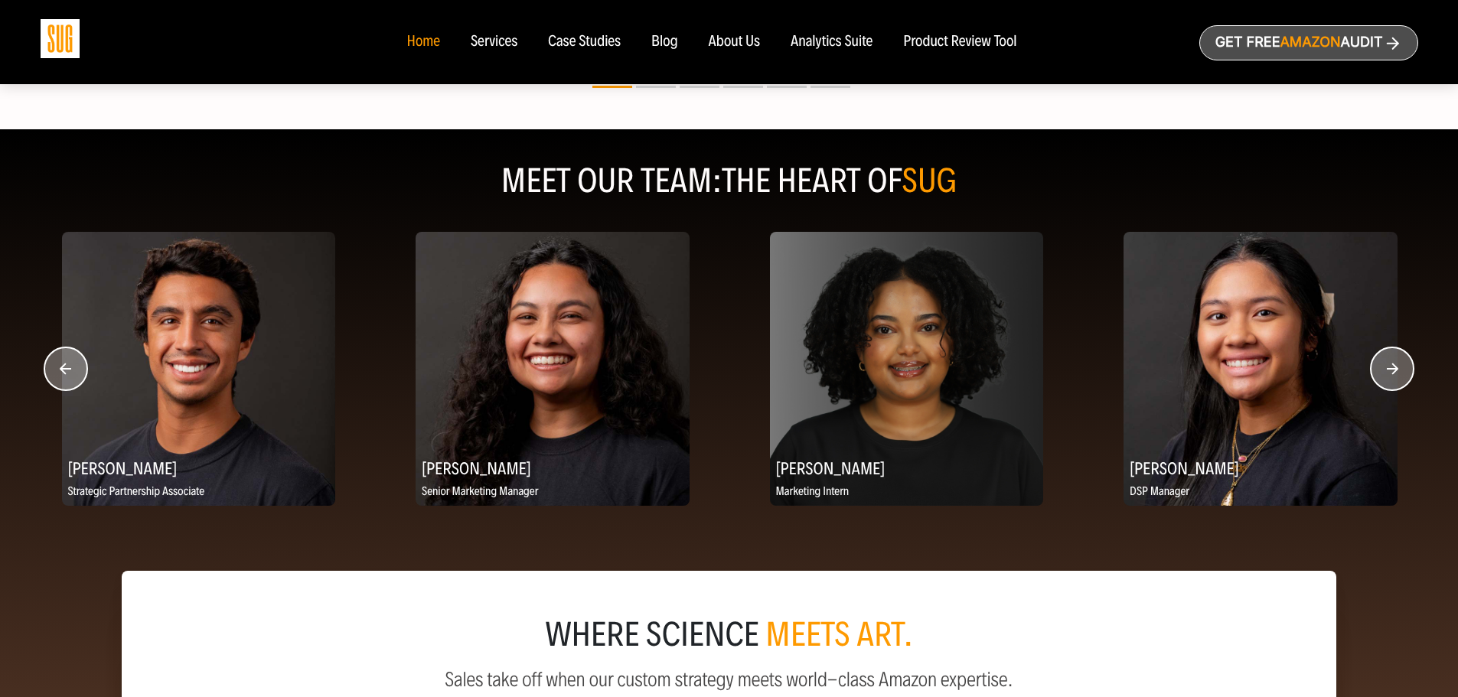
click at [1396, 368] on circle "button" at bounding box center [1392, 368] width 43 height 43
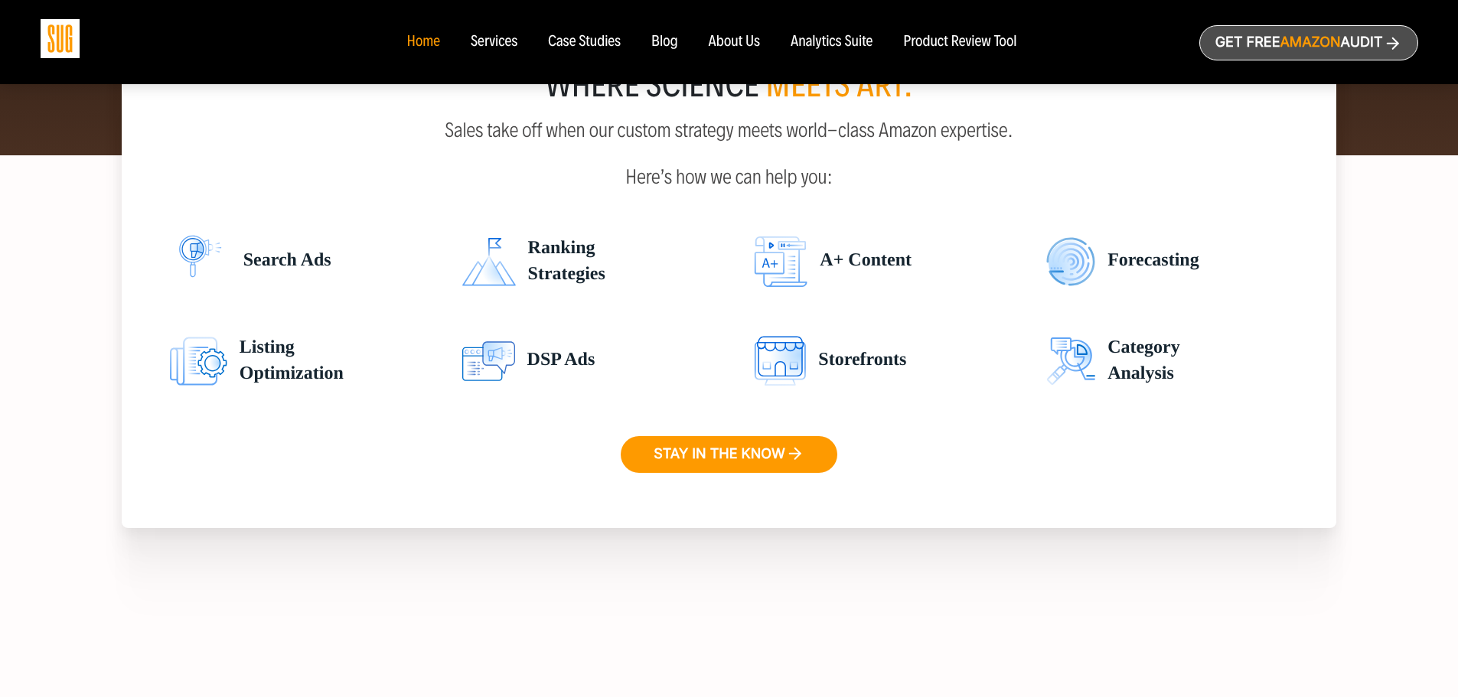
scroll to position [2449, 0]
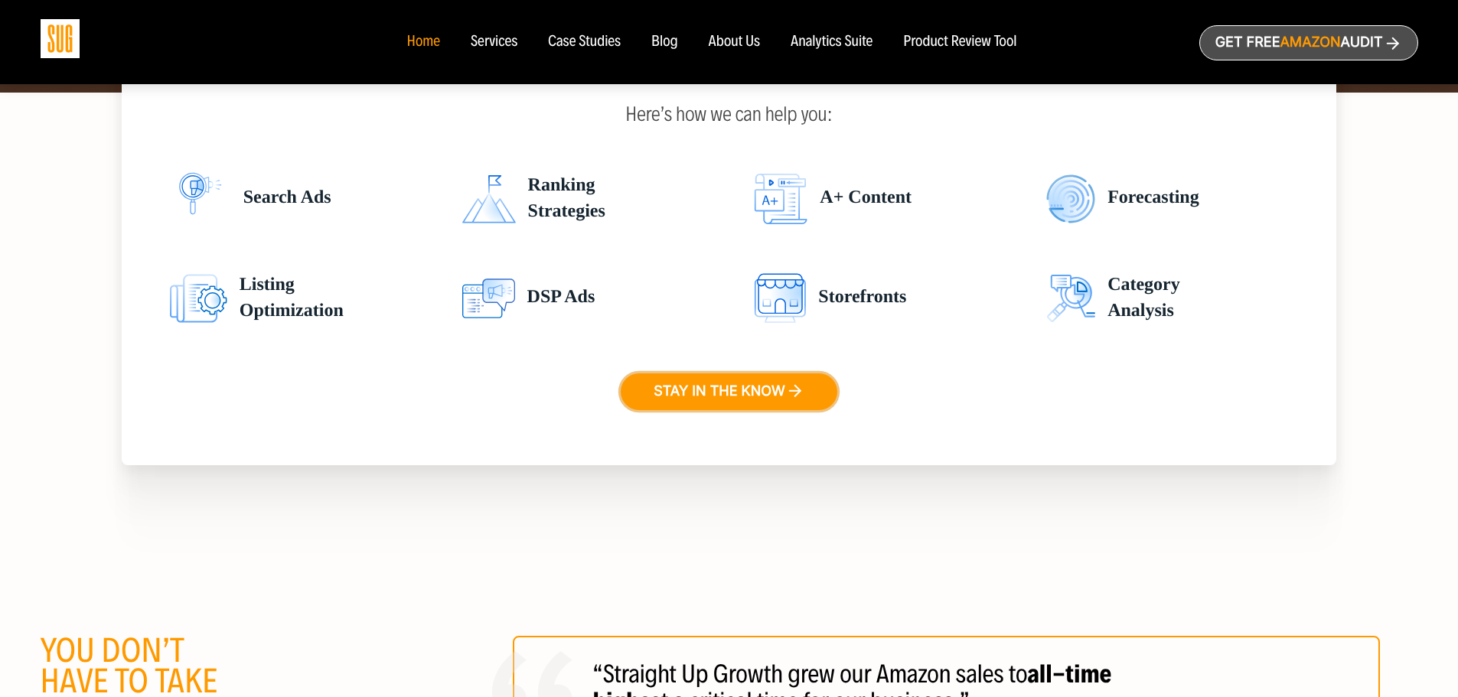
click at [748, 395] on link "Stay in the know" at bounding box center [729, 391] width 217 height 37
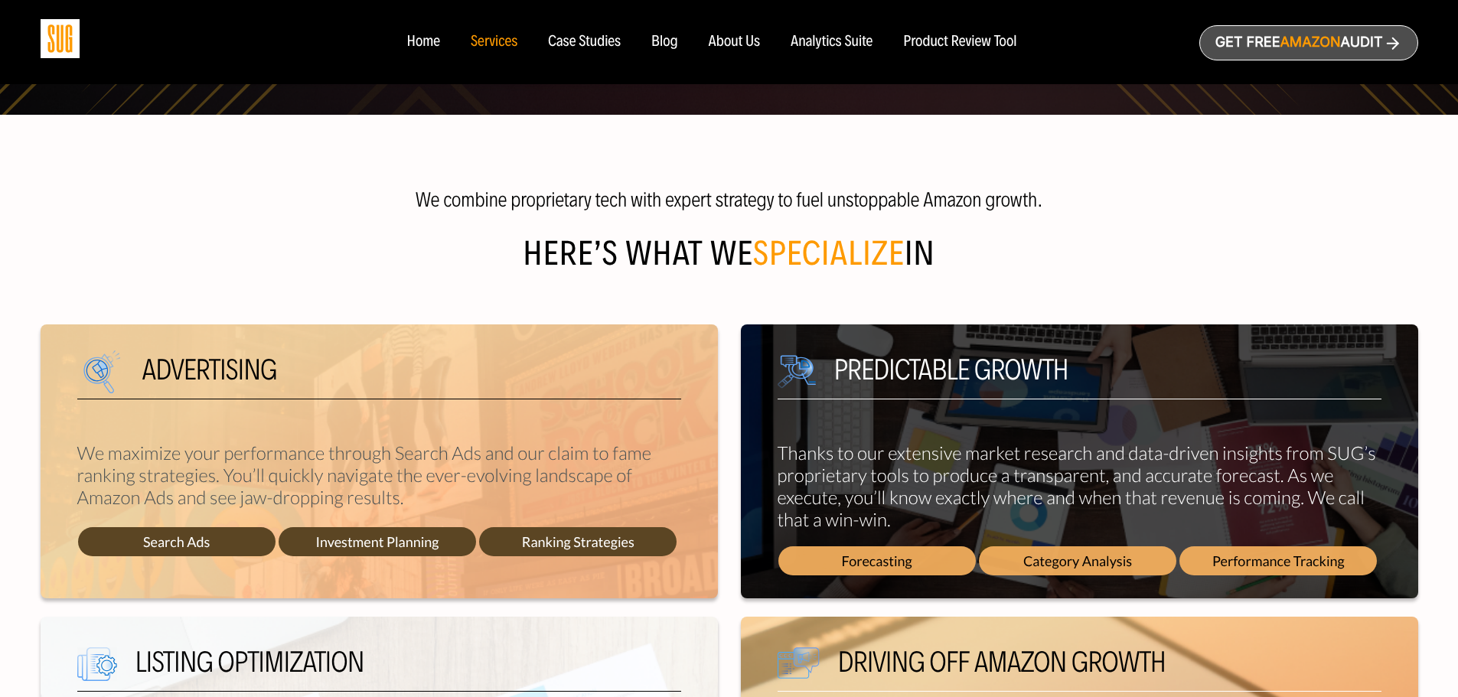
scroll to position [153, 0]
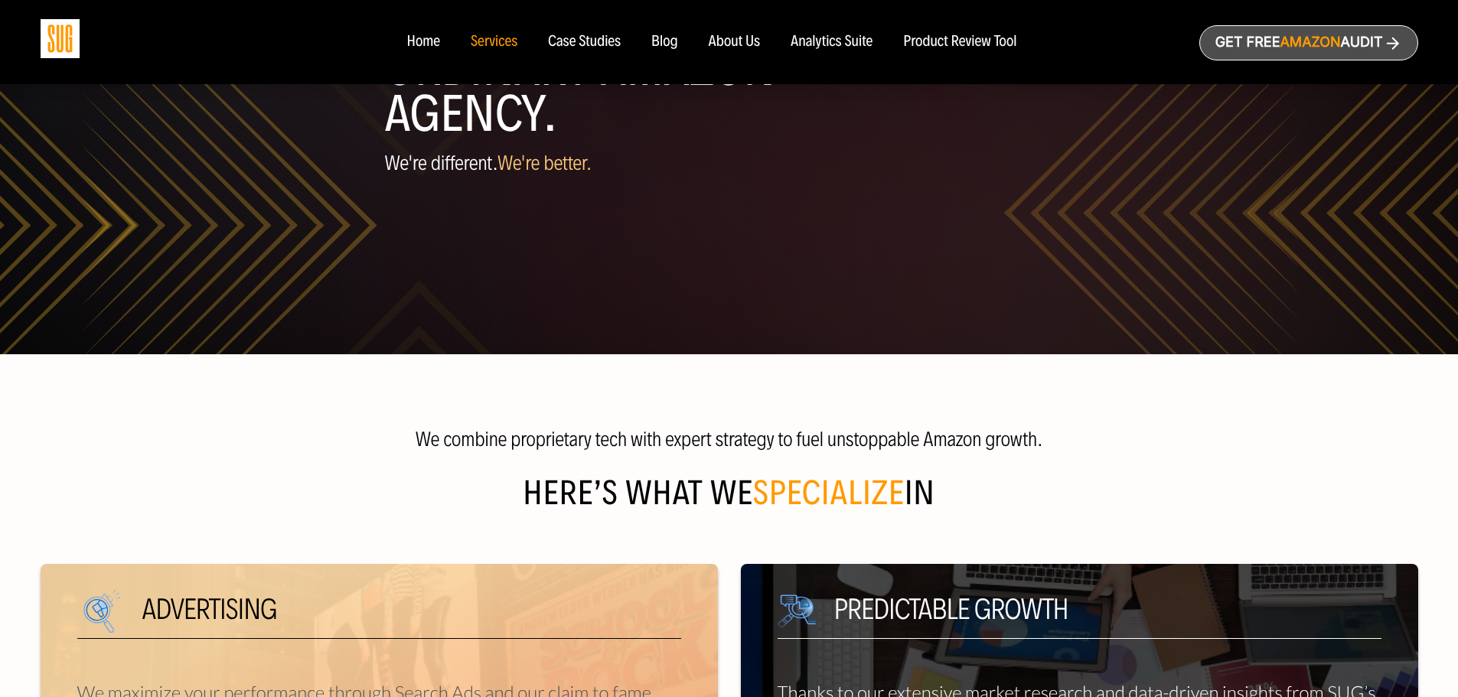
click at [594, 40] on div "Case Studies" at bounding box center [584, 42] width 73 height 17
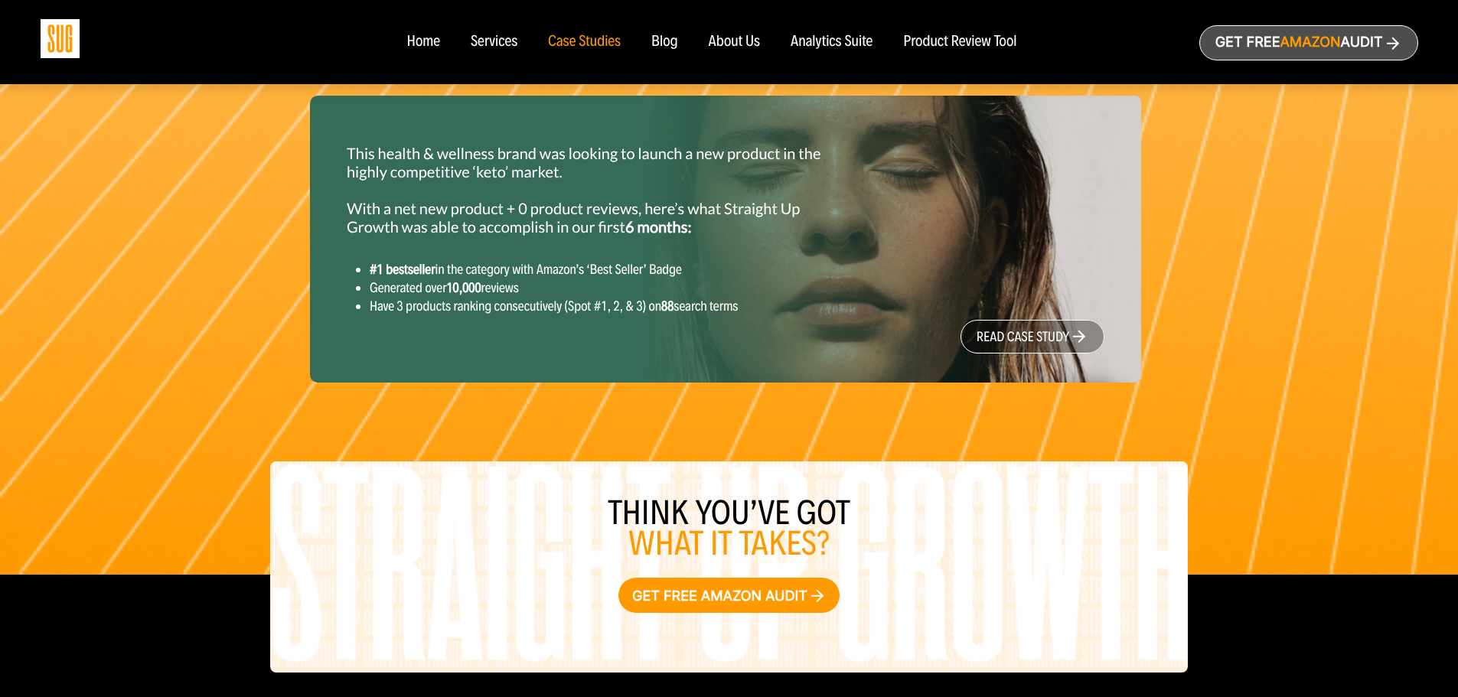
scroll to position [2143, 0]
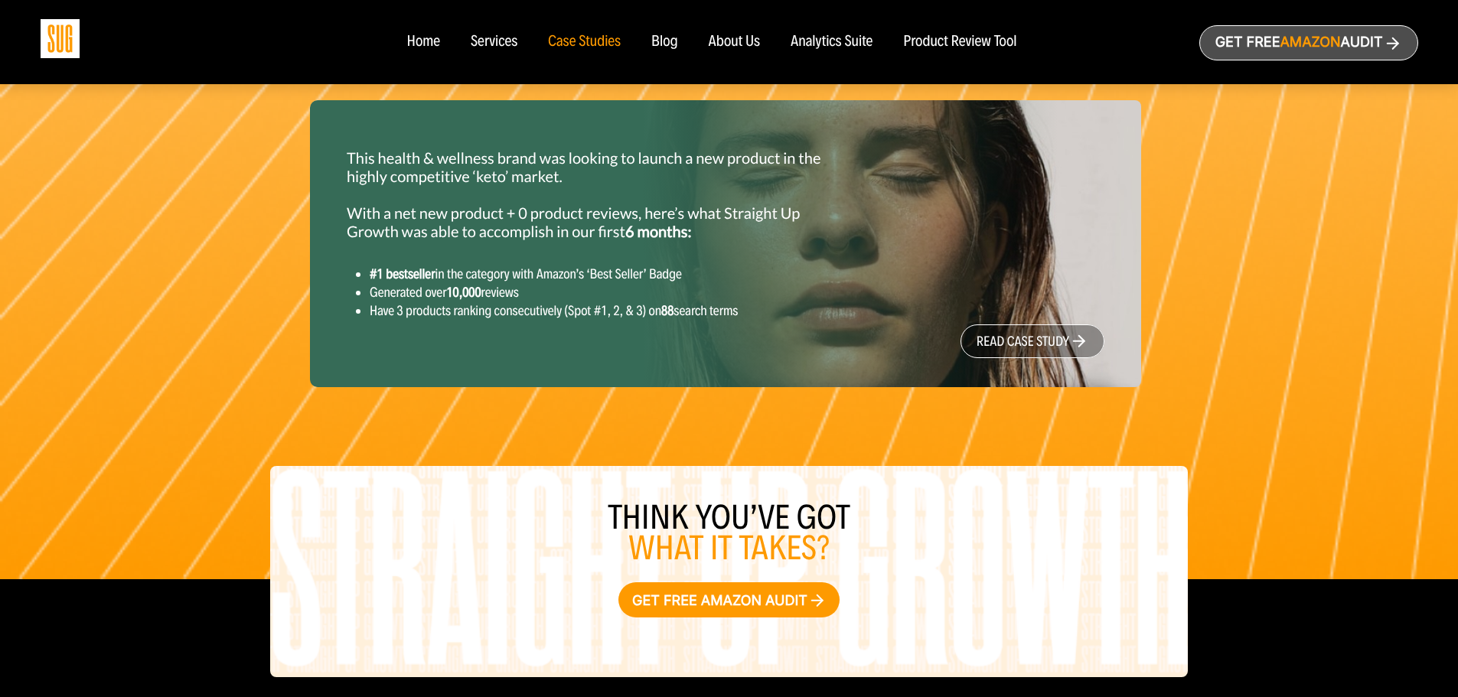
click at [1002, 358] on link "read case study" at bounding box center [1032, 341] width 144 height 34
